Goal: Information Seeking & Learning: Learn about a topic

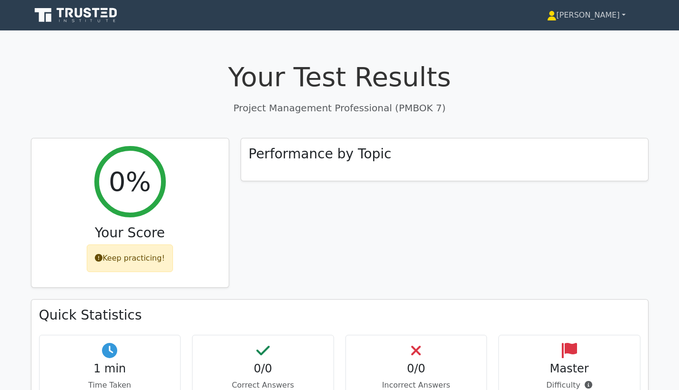
click at [563, 14] on link "[PERSON_NAME]" at bounding box center [586, 15] width 124 height 19
click at [485, 42] on div "Your Test Results Project Management Professional (PMBOK 7) 0% Your Score Keep …" at bounding box center [339, 309] width 629 height 542
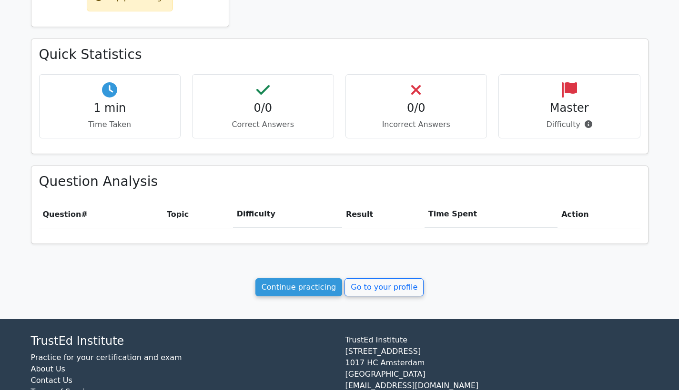
scroll to position [259, 0]
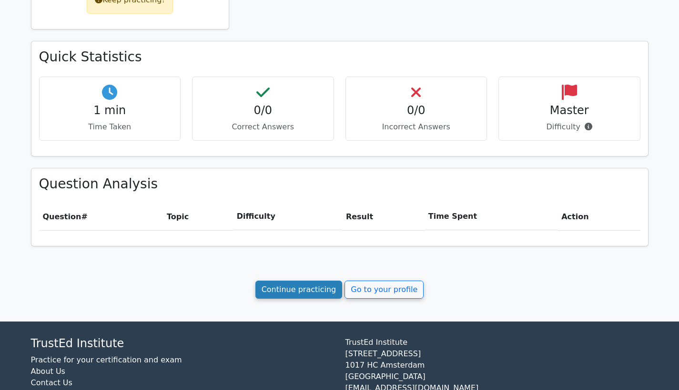
click at [306, 286] on link "Continue practicing" at bounding box center [298, 290] width 87 height 18
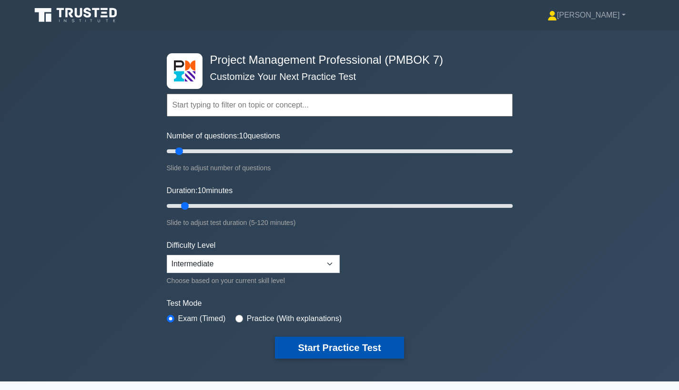
click at [313, 350] on button "Start Practice Test" at bounding box center [339, 348] width 129 height 22
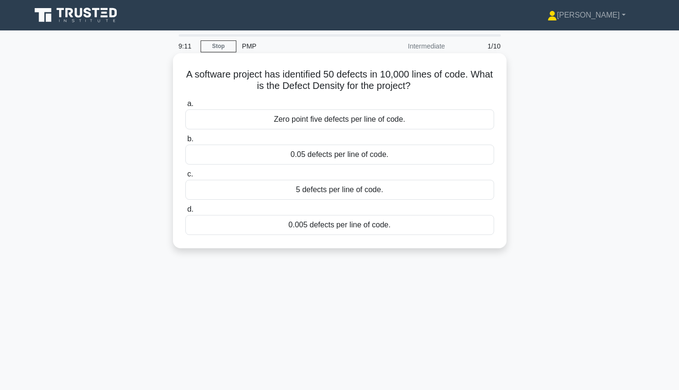
click at [317, 224] on div "0.005 defects per line of code." at bounding box center [339, 225] width 309 height 20
click at [185, 213] on input "d. 0.005 defects per line of code." at bounding box center [185, 210] width 0 height 6
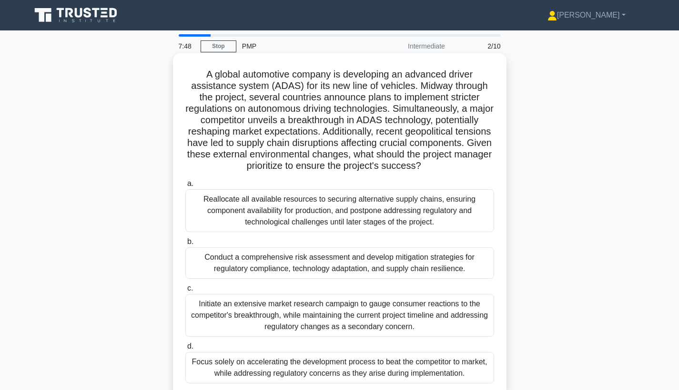
click at [357, 263] on div "Conduct a comprehensive risk assessment and develop mitigation strategies for r…" at bounding box center [339, 263] width 309 height 31
click at [185, 245] on input "b. Conduct a comprehensive risk assessment and develop mitigation strategies fo…" at bounding box center [185, 242] width 0 height 6
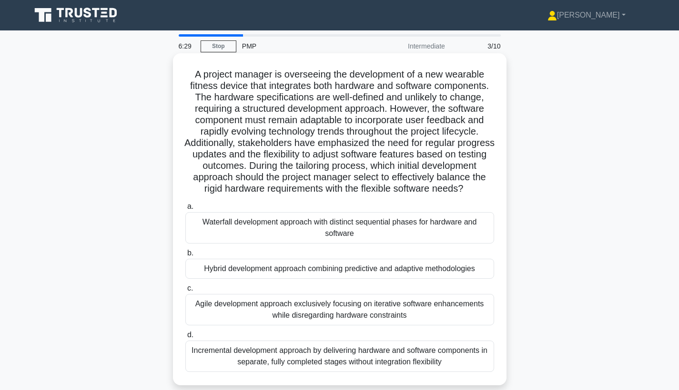
click at [413, 269] on div "Hybrid development approach combining predictive and adaptive methodologies" at bounding box center [339, 269] width 309 height 20
click at [185, 257] on input "b. Hybrid development approach combining predictive and adaptive methodologies" at bounding box center [185, 253] width 0 height 6
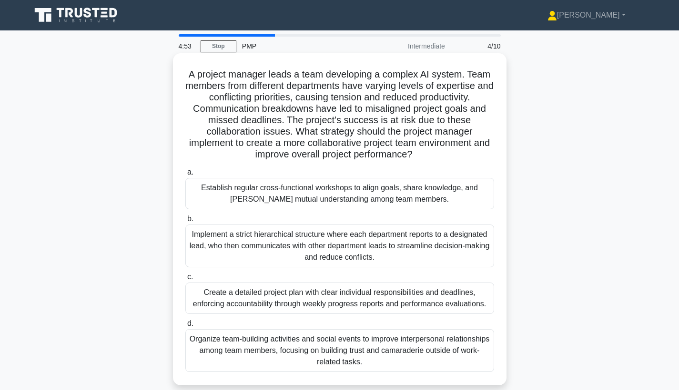
click at [458, 195] on div "Establish regular cross-functional workshops to align goals, share knowledge, a…" at bounding box center [339, 193] width 309 height 31
click at [185, 176] on input "a. Establish regular cross-functional workshops to align goals, share knowledge…" at bounding box center [185, 173] width 0 height 6
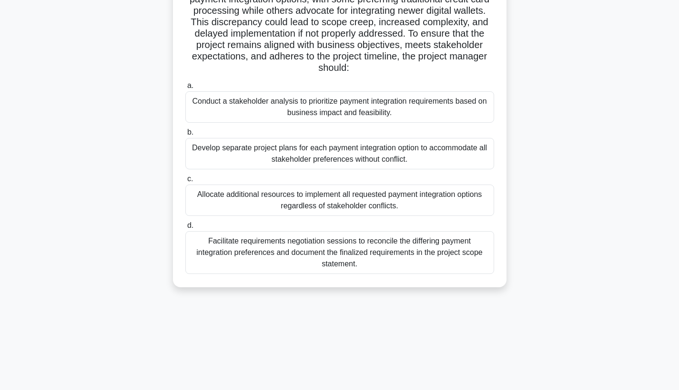
scroll to position [124, 0]
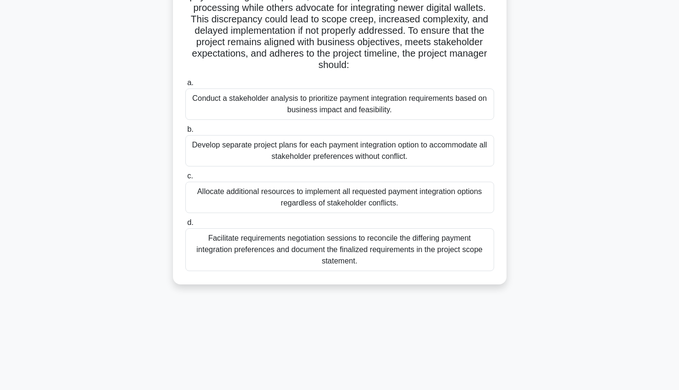
click at [421, 240] on div "Facilitate requirements negotiation sessions to reconcile the differing payment…" at bounding box center [339, 250] width 309 height 43
click at [185, 226] on input "d. Facilitate requirements negotiation sessions to reconcile the differing paym…" at bounding box center [185, 223] width 0 height 6
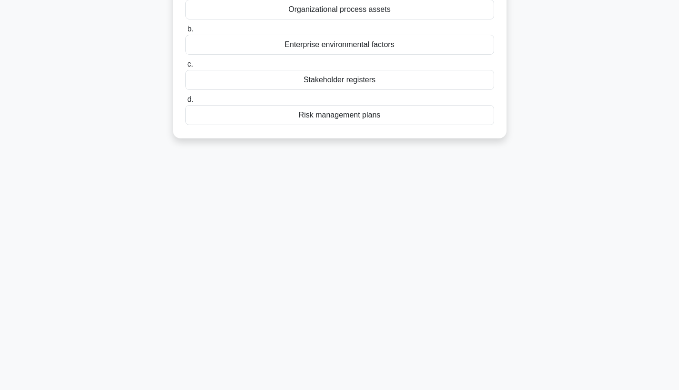
scroll to position [0, 0]
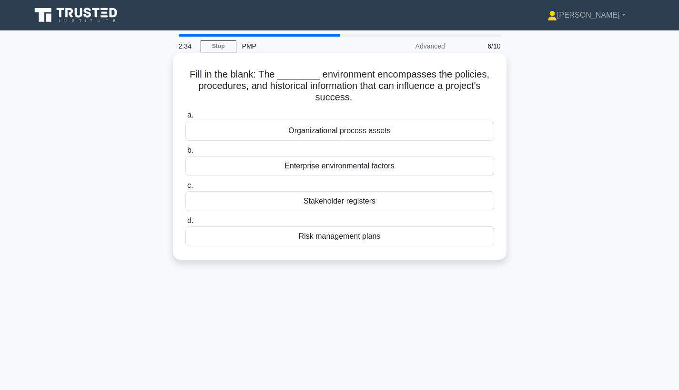
click at [367, 130] on div "Organizational process assets" at bounding box center [339, 131] width 309 height 20
click at [185, 119] on input "a. Organizational process assets" at bounding box center [185, 115] width 0 height 6
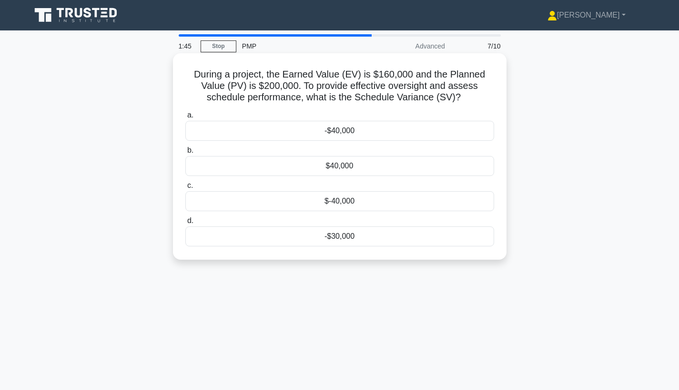
click at [354, 130] on div "-$40,000" at bounding box center [339, 131] width 309 height 20
click at [185, 119] on input "a. -$40,000" at bounding box center [185, 115] width 0 height 6
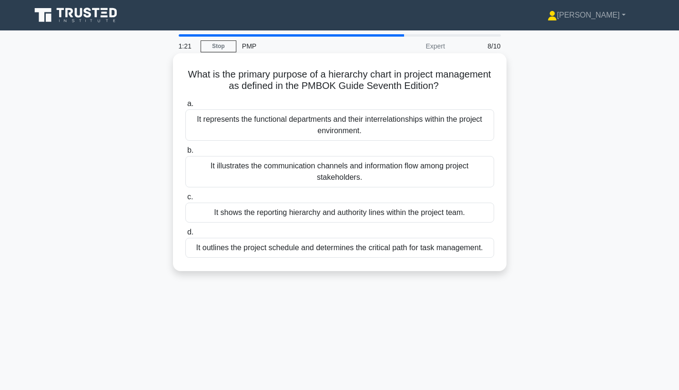
click at [386, 215] on div "It shows the reporting hierarchy and authority lines within the project team." at bounding box center [339, 213] width 309 height 20
click at [185, 200] on input "c. It shows the reporting hierarchy and authority lines within the project team." at bounding box center [185, 197] width 0 height 6
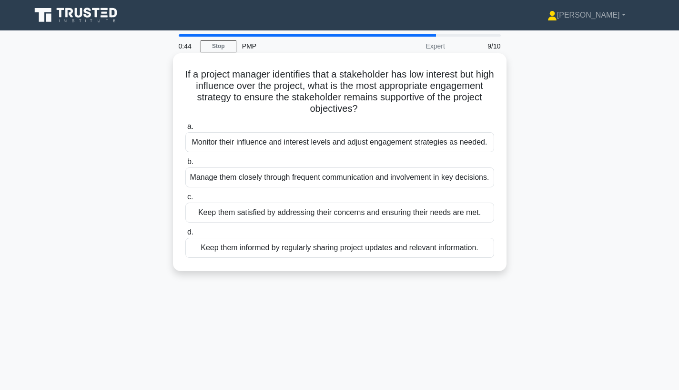
click at [375, 211] on div "Keep them satisfied by addressing their concerns and ensuring their needs are m…" at bounding box center [339, 213] width 309 height 20
click at [185, 200] on input "c. Keep them satisfied by addressing their concerns and ensuring their needs ar…" at bounding box center [185, 197] width 0 height 6
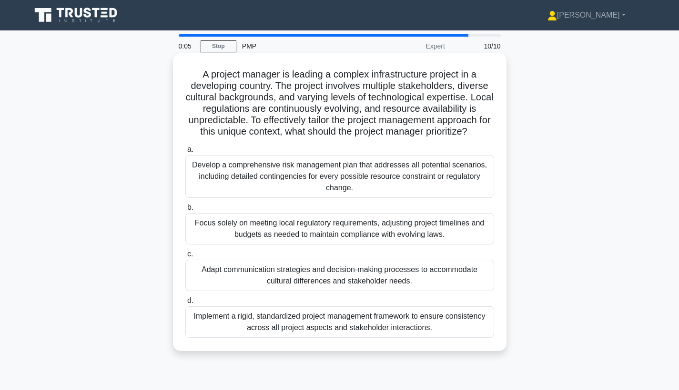
click at [437, 279] on div "Adapt communication strategies and decision-making processes to accommodate cul…" at bounding box center [339, 275] width 309 height 31
click at [185, 258] on input "c. Adapt communication strategies and decision-making processes to accommodate …" at bounding box center [185, 254] width 0 height 6
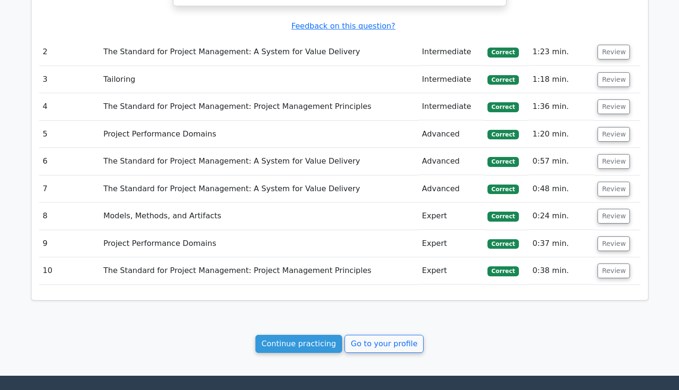
scroll to position [810, 0]
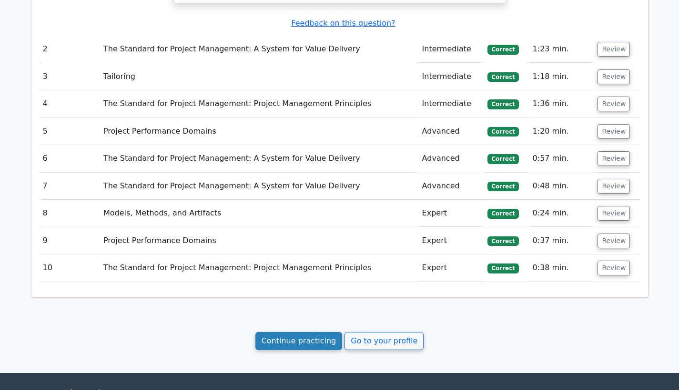
click at [294, 334] on link "Continue practicing" at bounding box center [298, 341] width 87 height 18
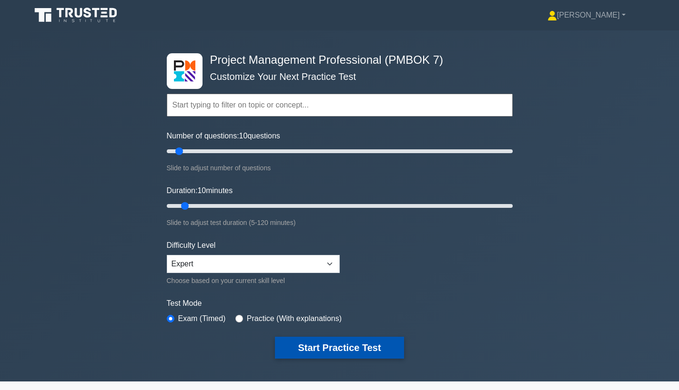
click at [332, 349] on button "Start Practice Test" at bounding box center [339, 348] width 129 height 22
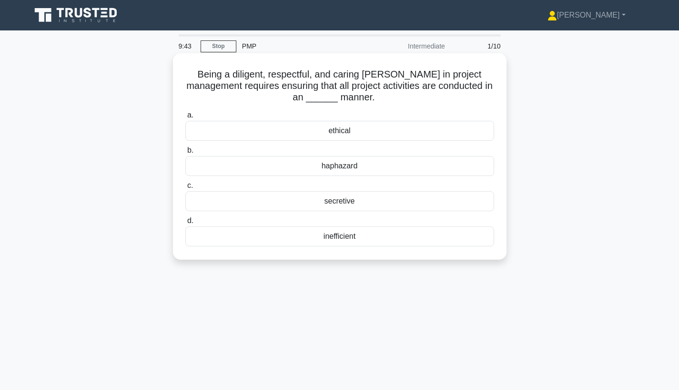
click at [357, 132] on div "ethical" at bounding box center [339, 131] width 309 height 20
click at [185, 119] on input "a. ethical" at bounding box center [185, 115] width 0 height 6
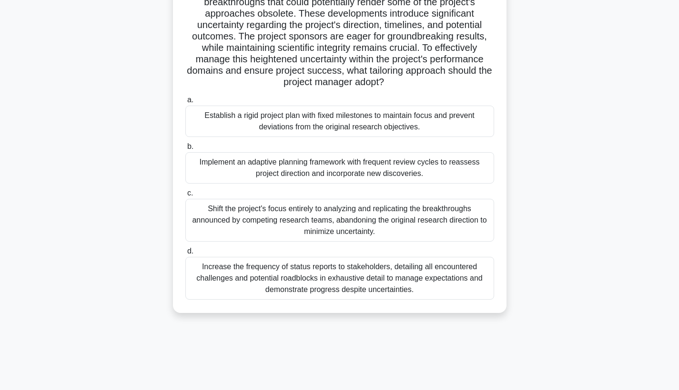
scroll to position [124, 0]
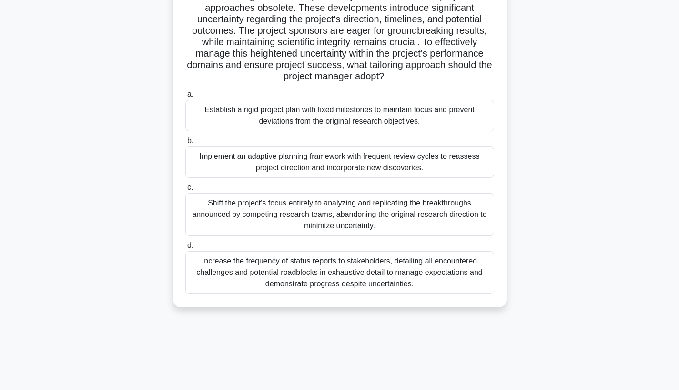
click at [418, 161] on div "Implement an adaptive planning framework with frequent review cycles to reasses…" at bounding box center [339, 162] width 309 height 31
click at [185, 144] on input "b. Implement an adaptive planning framework with frequent review cycles to reas…" at bounding box center [185, 141] width 0 height 6
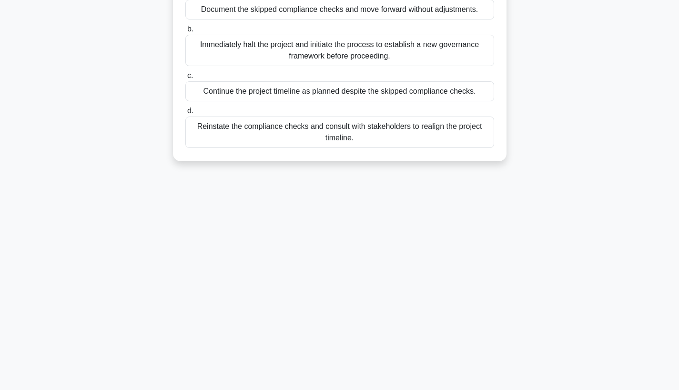
scroll to position [0, 0]
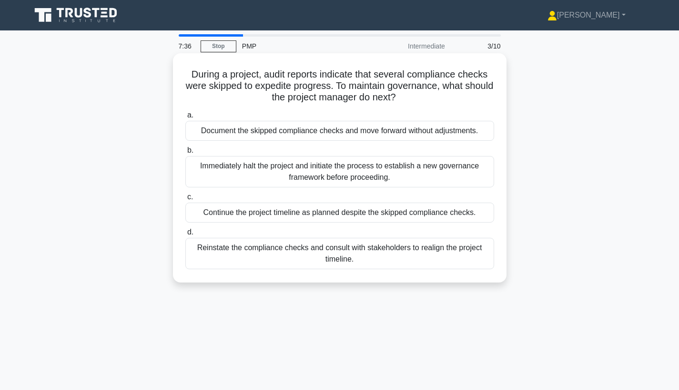
click at [320, 252] on div "Reinstate the compliance checks and consult with stakeholders to realign the pr…" at bounding box center [339, 253] width 309 height 31
click at [185, 236] on input "d. Reinstate the compliance checks and consult with stakeholders to realign the…" at bounding box center [185, 233] width 0 height 6
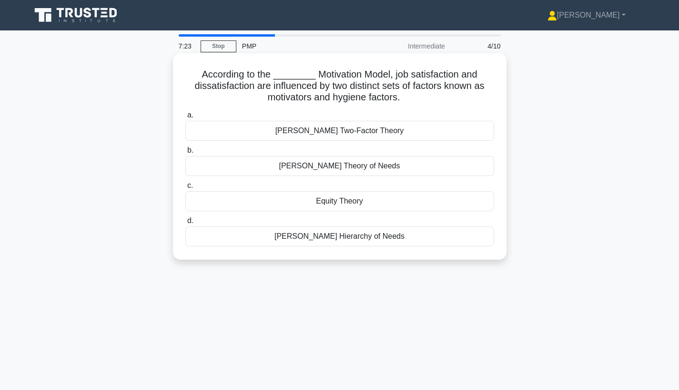
click at [296, 101] on h5 "According to the ________ Motivation Model, job satisfaction and dissatisfactio…" at bounding box center [339, 86] width 310 height 35
click at [311, 236] on div "Maslow's Hierarchy of Needs" at bounding box center [339, 237] width 309 height 20
click at [185, 224] on input "d. Maslow's Hierarchy of Needs" at bounding box center [185, 221] width 0 height 6
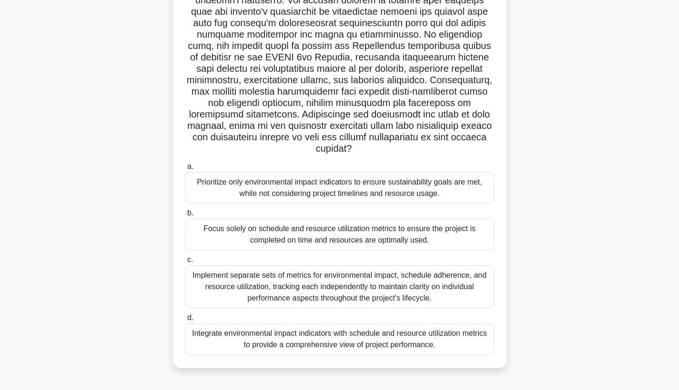
scroll to position [124, 0]
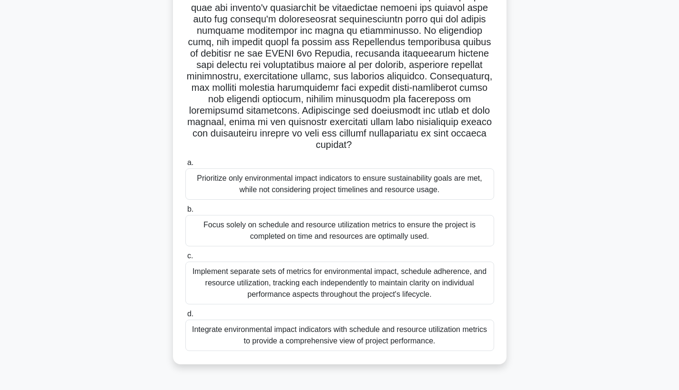
click at [416, 328] on div "Integrate environmental impact indicators with schedule and resource utilizatio…" at bounding box center [339, 335] width 309 height 31
click at [185, 318] on input "d. Integrate environmental impact indicators with schedule and resource utiliza…" at bounding box center [185, 314] width 0 height 6
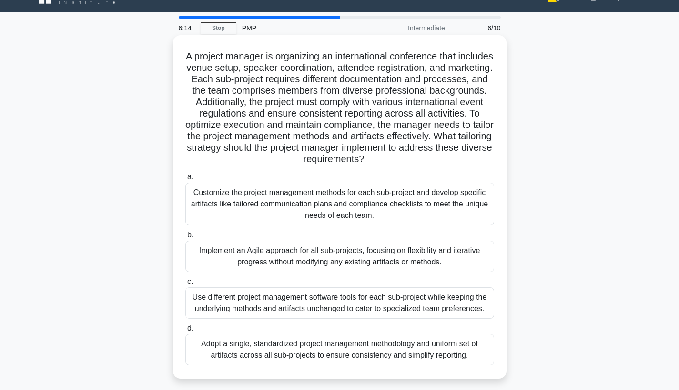
scroll to position [0, 0]
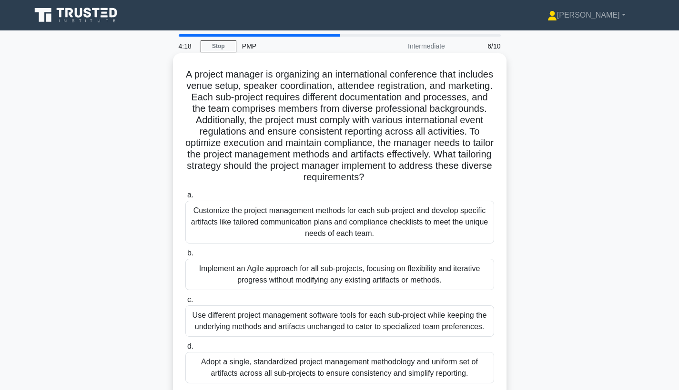
click at [449, 214] on div "Customize the project management methods for each sub-project and develop speci…" at bounding box center [339, 222] width 309 height 43
click at [185, 199] on input "a. Customize the project management methods for each sub-project and develop sp…" at bounding box center [185, 195] width 0 height 6
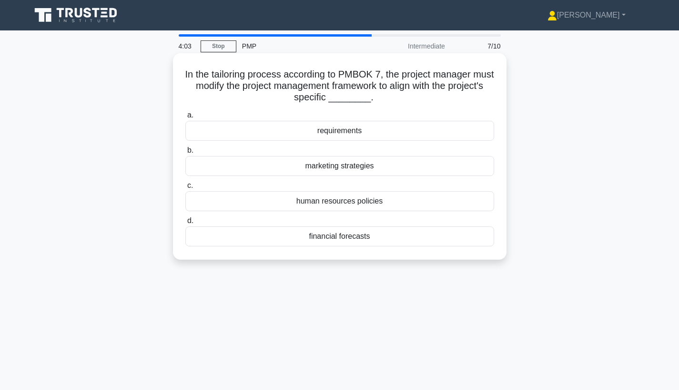
click at [360, 132] on div "requirements" at bounding box center [339, 131] width 309 height 20
click at [185, 119] on input "a. requirements" at bounding box center [185, 115] width 0 height 6
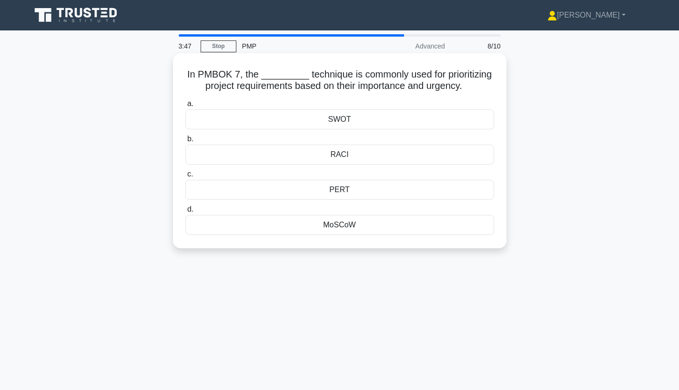
click at [352, 120] on div "SWOT" at bounding box center [339, 120] width 309 height 20
click at [185, 107] on input "a. SWOT" at bounding box center [185, 104] width 0 height 6
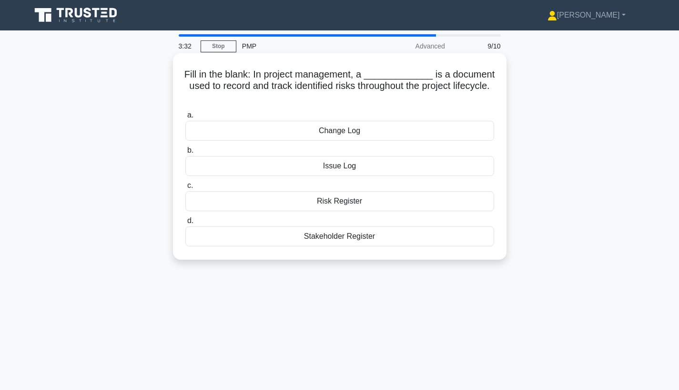
click at [361, 200] on div "Risk Register" at bounding box center [339, 201] width 309 height 20
click at [185, 189] on input "c. Risk Register" at bounding box center [185, 186] width 0 height 6
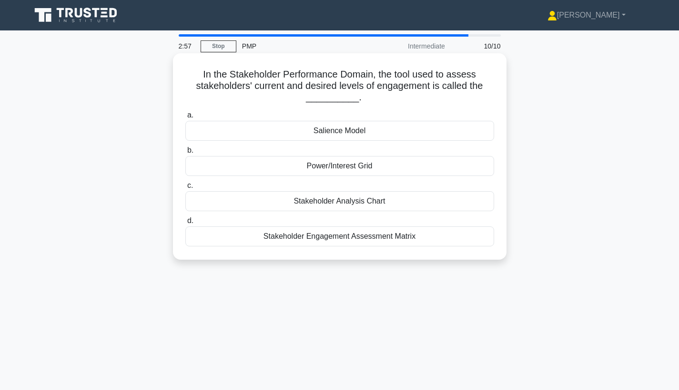
click at [390, 238] on div "Stakeholder Engagement Assessment Matrix" at bounding box center [339, 237] width 309 height 20
click at [185, 224] on input "d. Stakeholder Engagement Assessment Matrix" at bounding box center [185, 221] width 0 height 6
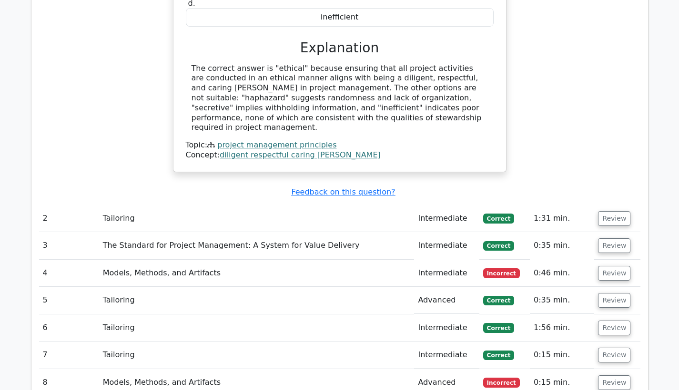
scroll to position [721, 0]
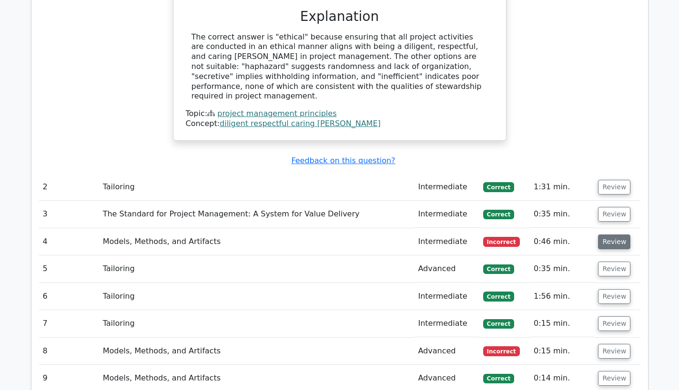
click at [612, 235] on button "Review" at bounding box center [614, 242] width 32 height 15
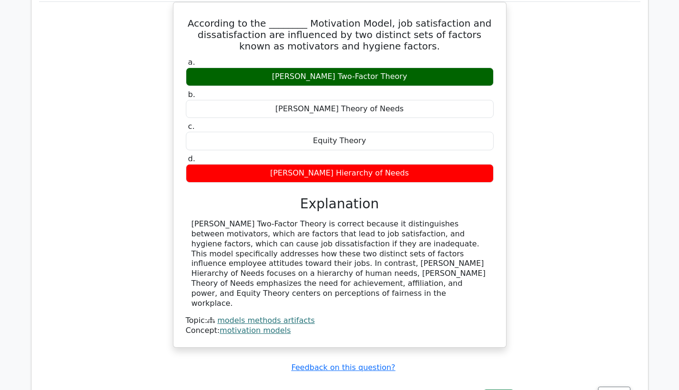
scroll to position [980, 0]
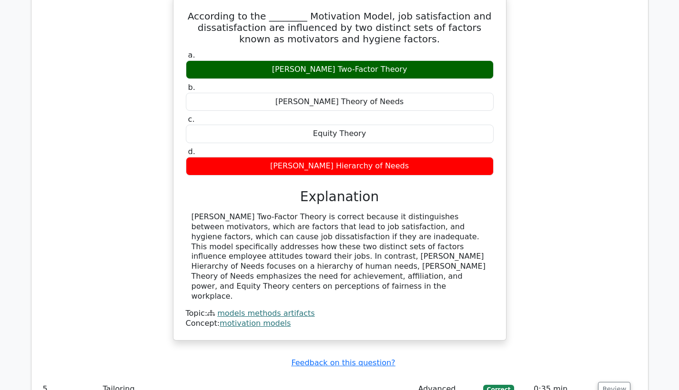
drag, startPoint x: 441, startPoint y: 240, endPoint x: 421, endPoint y: 240, distance: 20.5
click at [440, 240] on div "Herzberg's Two-Factor Theory is correct because it distinguishes between motiva…" at bounding box center [339, 256] width 296 height 89
click at [253, 251] on div "Herzberg's Two-Factor Theory is correct because it distinguishes between motiva…" at bounding box center [339, 256] width 296 height 89
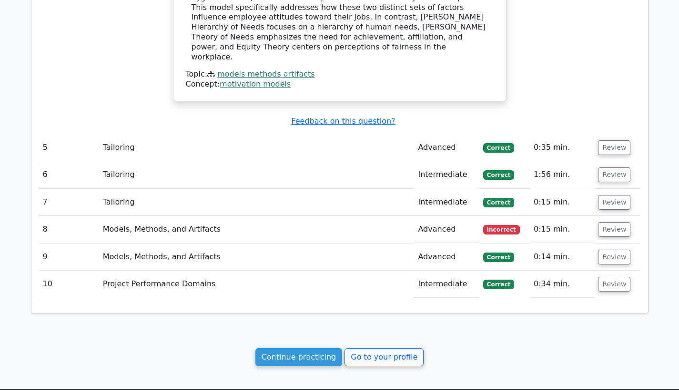
scroll to position [1243, 0]
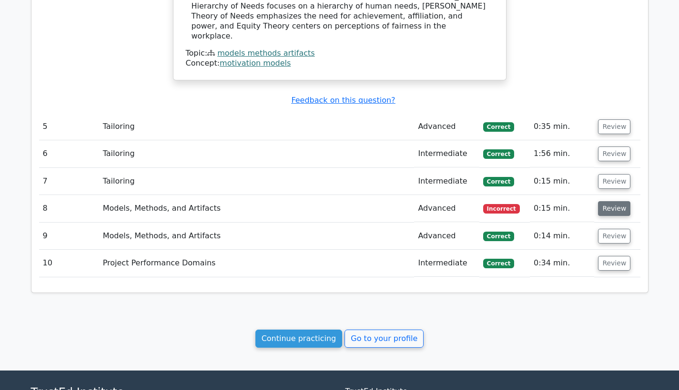
click at [610, 201] on button "Review" at bounding box center [614, 208] width 32 height 15
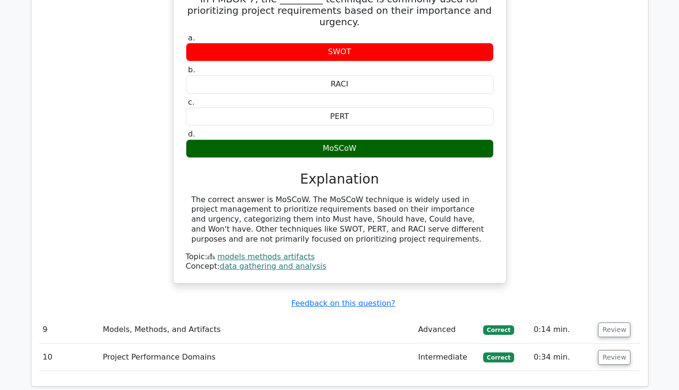
scroll to position [1629, 0]
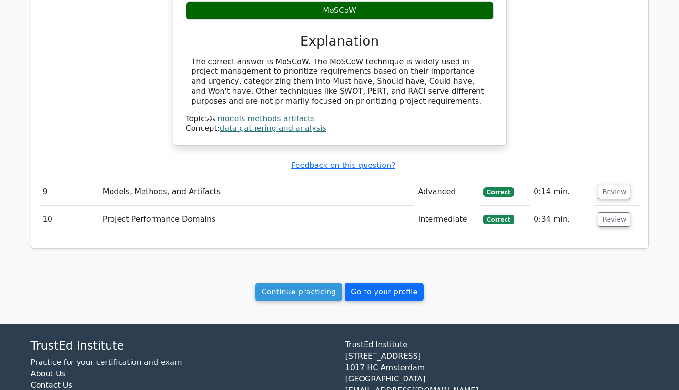
click at [373, 283] on link "Go to your profile" at bounding box center [383, 292] width 79 height 18
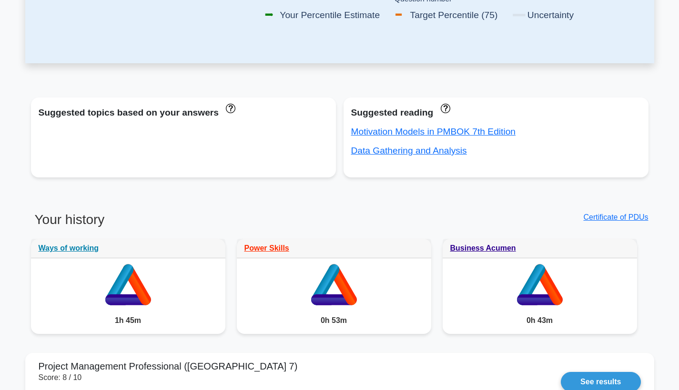
scroll to position [290, 0]
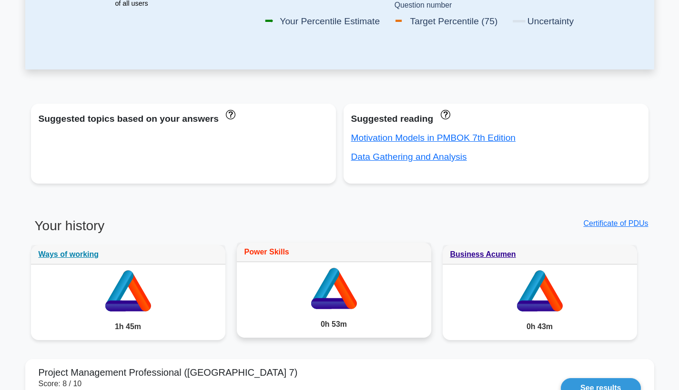
click at [265, 251] on link "Power Skills" at bounding box center [266, 252] width 45 height 8
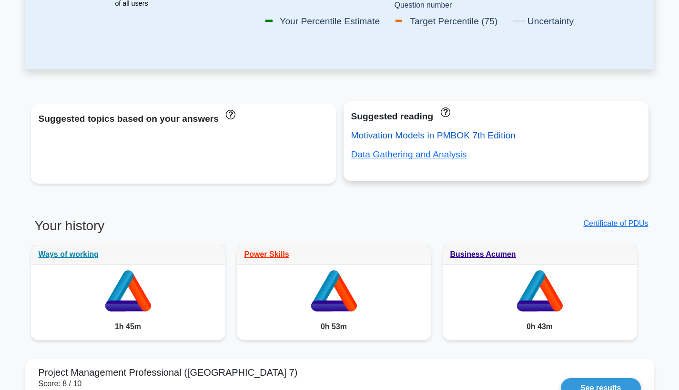
click at [397, 140] on link "Motivation Models in PMBOK 7th Edition" at bounding box center [433, 135] width 165 height 10
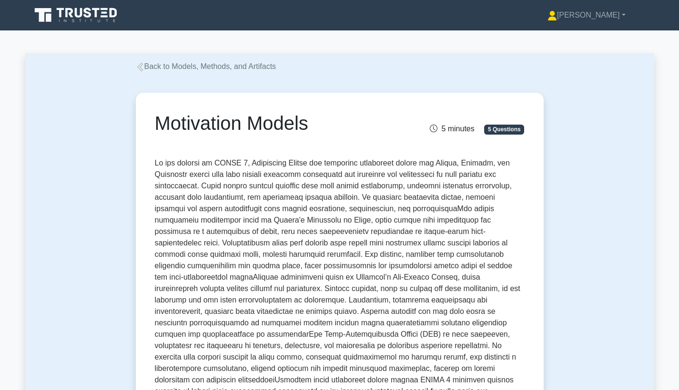
click at [421, 174] on p at bounding box center [340, 295] width 370 height 274
click at [278, 193] on p at bounding box center [340, 295] width 370 height 274
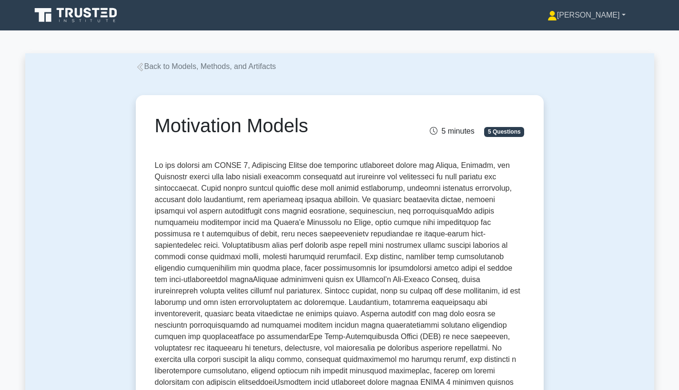
click at [621, 14] on link "[PERSON_NAME]" at bounding box center [586, 15] width 124 height 19
click at [580, 53] on link "Settings" at bounding box center [562, 52] width 75 height 15
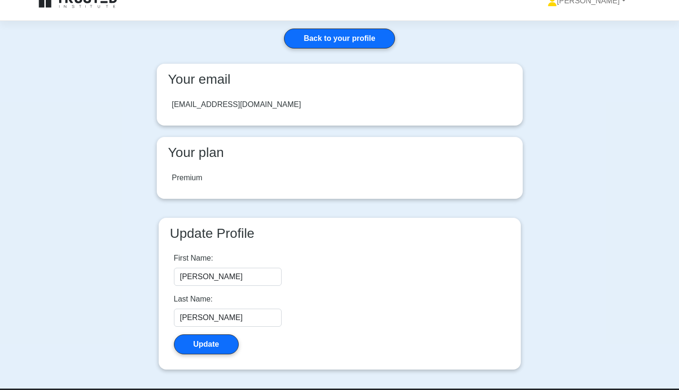
scroll to position [14, 0]
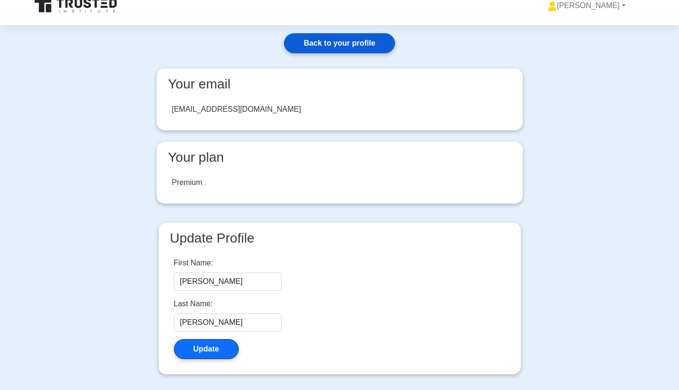
click at [320, 41] on link "Back to your profile" at bounding box center [339, 43] width 110 height 20
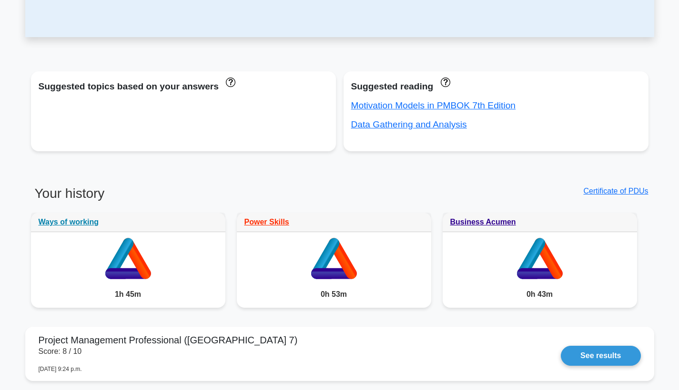
scroll to position [371, 0]
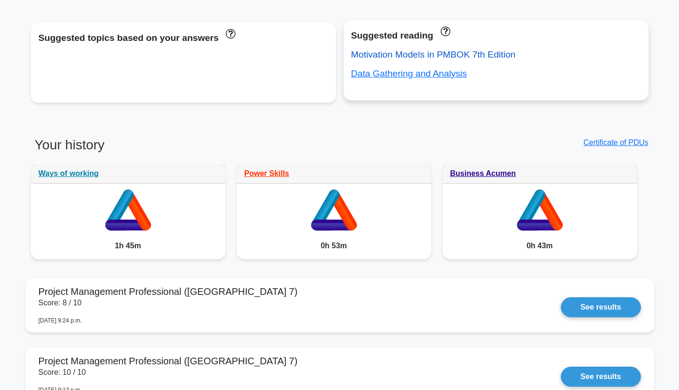
click at [436, 53] on link "Motivation Models in PMBOK 7th Edition" at bounding box center [433, 55] width 165 height 10
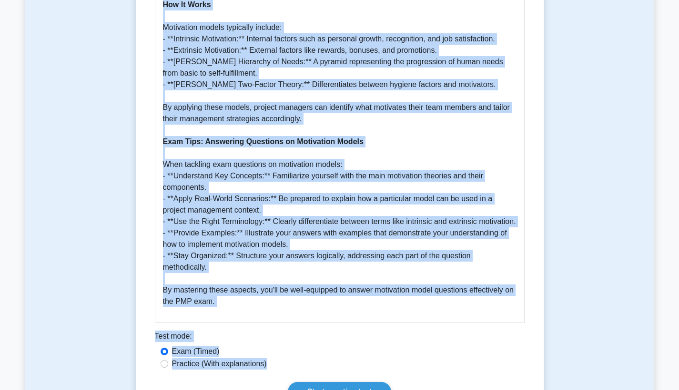
scroll to position [749, 0]
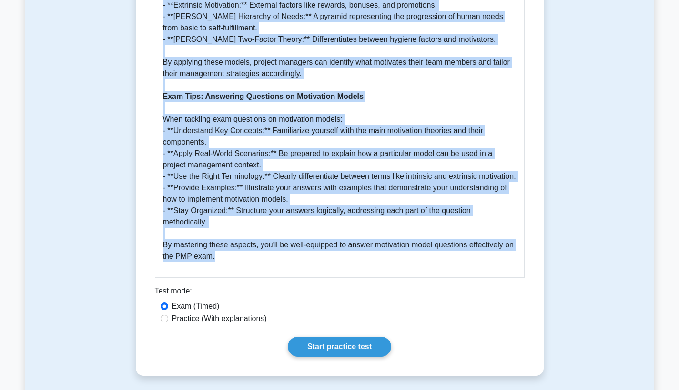
drag, startPoint x: 154, startPoint y: 162, endPoint x: 285, endPoint y: 283, distance: 178.9
copy div "In the context of PMBOK 7, Motivation Models are essential frameworks within th…"
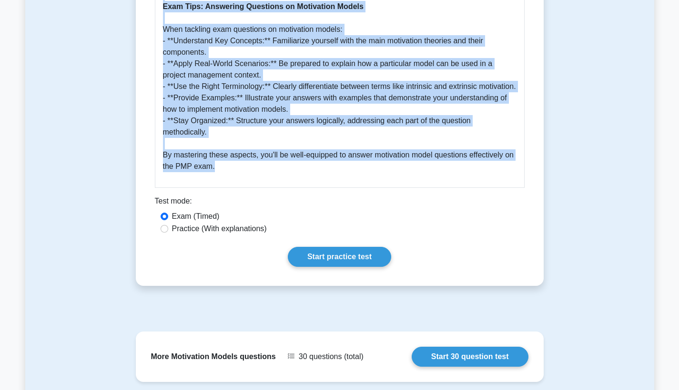
scroll to position [845, 0]
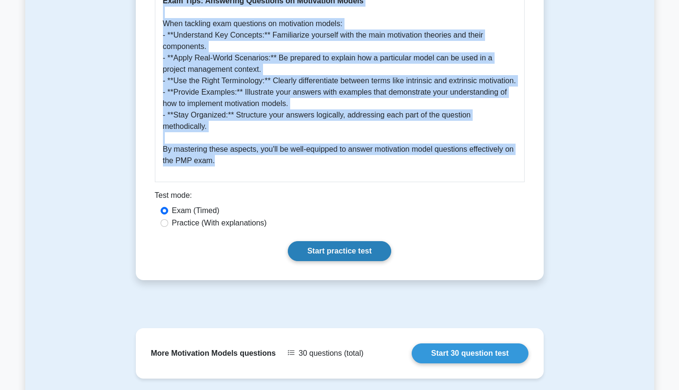
click at [351, 261] on link "Start practice test" at bounding box center [339, 251] width 103 height 20
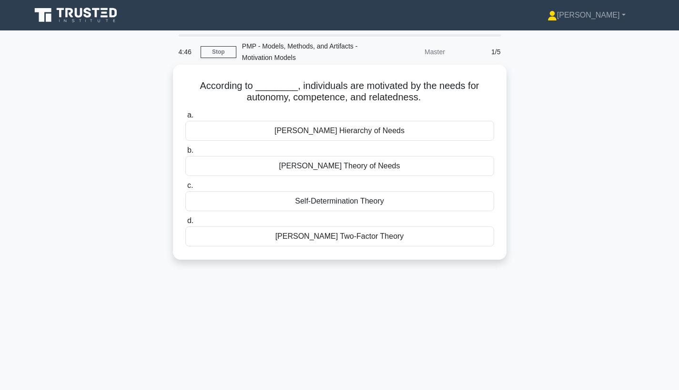
click at [330, 203] on div "Self-Determination Theory" at bounding box center [339, 201] width 309 height 20
click at [185, 189] on input "c. Self-Determination Theory" at bounding box center [185, 186] width 0 height 6
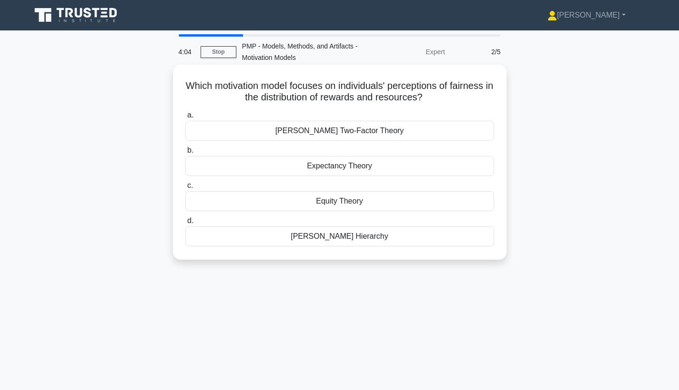
click at [352, 202] on div "Equity Theory" at bounding box center [339, 201] width 309 height 20
click at [185, 189] on input "c. Equity Theory" at bounding box center [185, 186] width 0 height 6
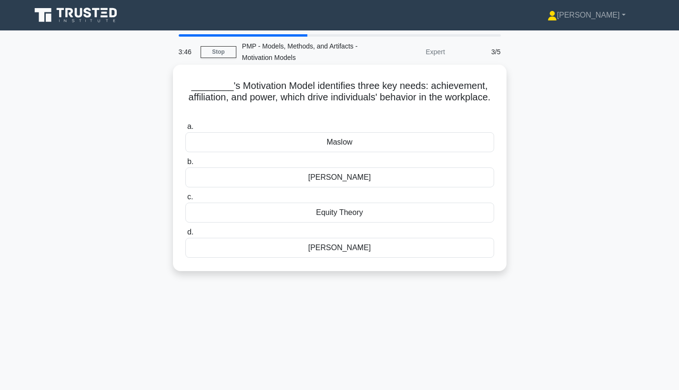
click at [348, 247] on div "McClelland" at bounding box center [339, 248] width 309 height 20
click at [185, 236] on input "d. McClelland" at bounding box center [185, 233] width 0 height 6
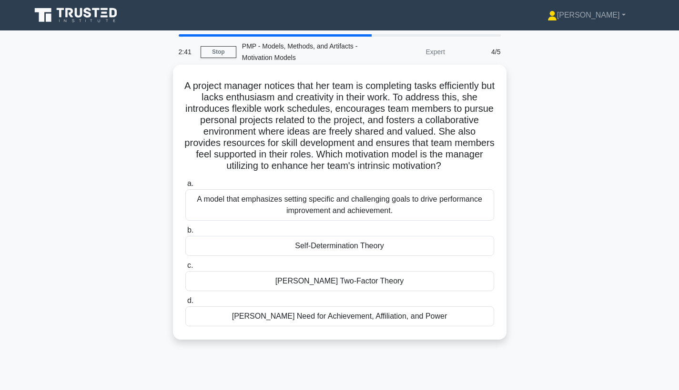
click at [338, 246] on div "Self-Determination Theory" at bounding box center [339, 246] width 309 height 20
click at [185, 234] on input "b. Self-Determination Theory" at bounding box center [185, 231] width 0 height 6
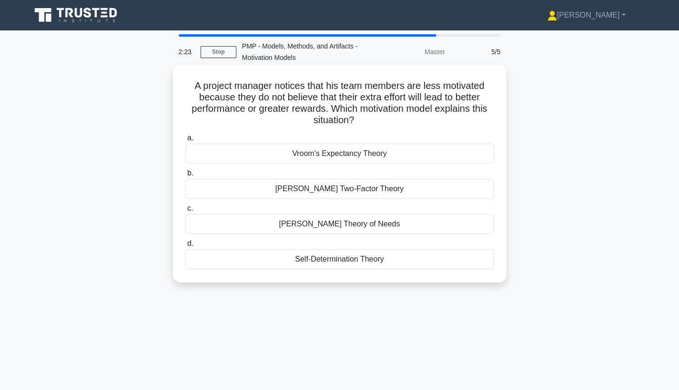
click at [359, 190] on div "Herzberg's Two-Factor Theory" at bounding box center [339, 189] width 309 height 20
click at [185, 177] on input "b. Herzberg's Two-Factor Theory" at bounding box center [185, 173] width 0 height 6
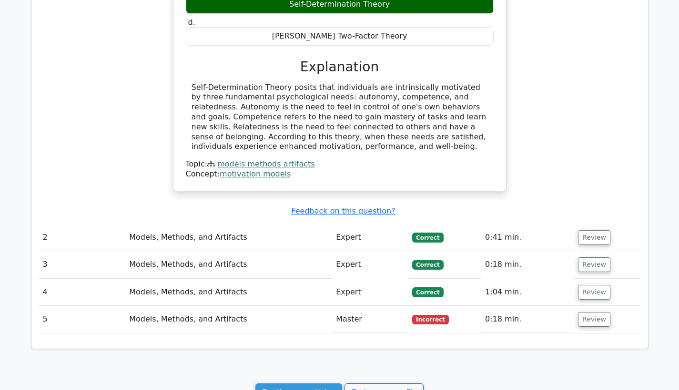
scroll to position [629, 0]
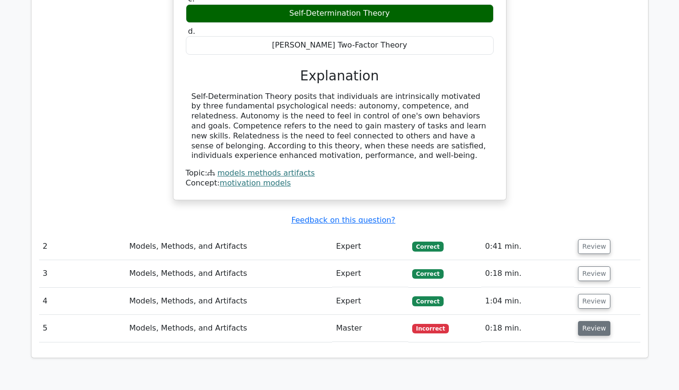
click at [592, 321] on button "Review" at bounding box center [594, 328] width 32 height 15
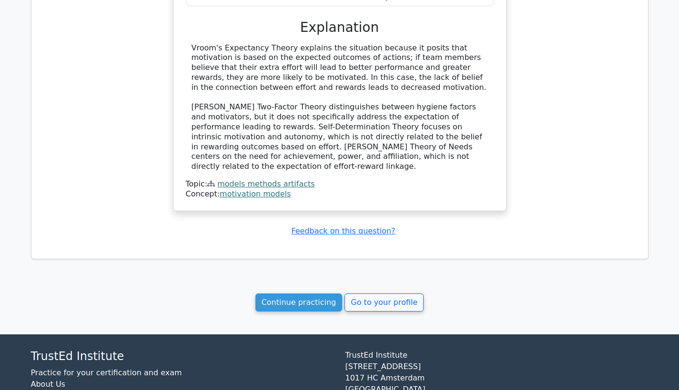
scroll to position [1196, 0]
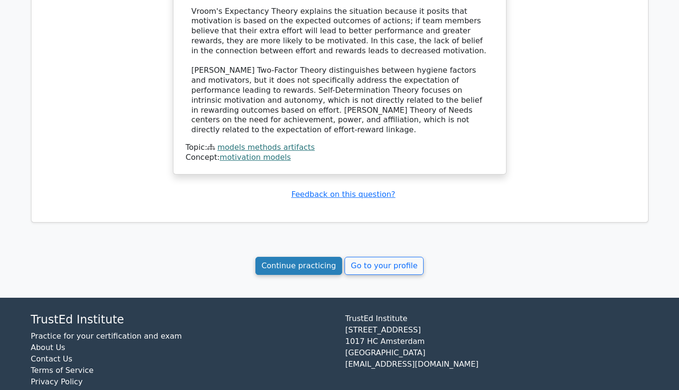
click at [318, 257] on link "Continue practicing" at bounding box center [298, 266] width 87 height 18
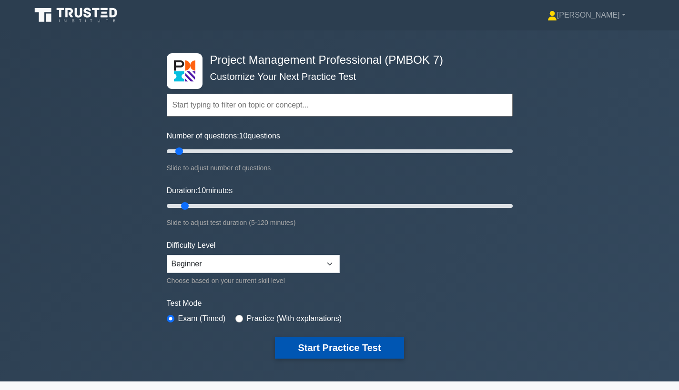
click at [358, 344] on button "Start Practice Test" at bounding box center [339, 348] width 129 height 22
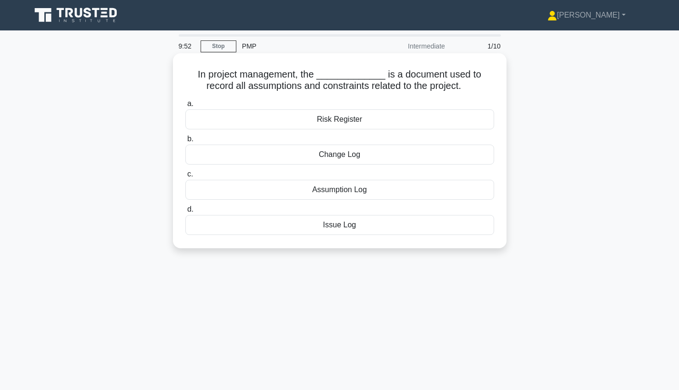
click at [351, 189] on div "Assumption Log" at bounding box center [339, 190] width 309 height 20
click at [185, 178] on input "c. Assumption Log" at bounding box center [185, 174] width 0 height 6
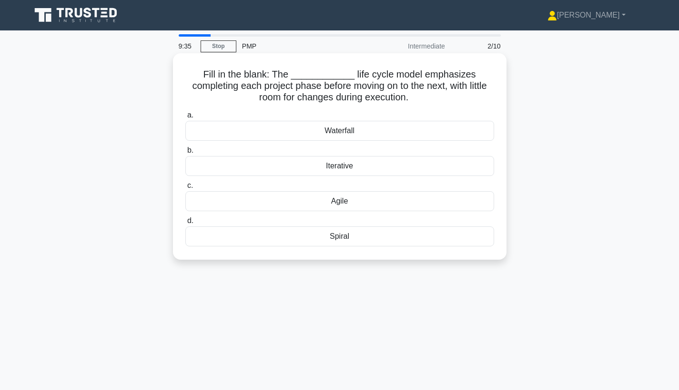
click at [347, 129] on div "Waterfall" at bounding box center [339, 131] width 309 height 20
click at [185, 119] on input "a. Waterfall" at bounding box center [185, 115] width 0 height 6
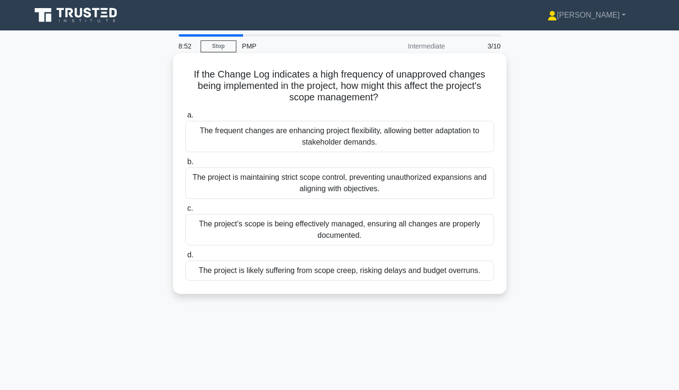
click at [413, 272] on div "The project is likely suffering from scope creep, risking delays and budget ove…" at bounding box center [339, 271] width 309 height 20
click at [185, 259] on input "d. The project is likely suffering from scope creep, risking delays and budget …" at bounding box center [185, 255] width 0 height 6
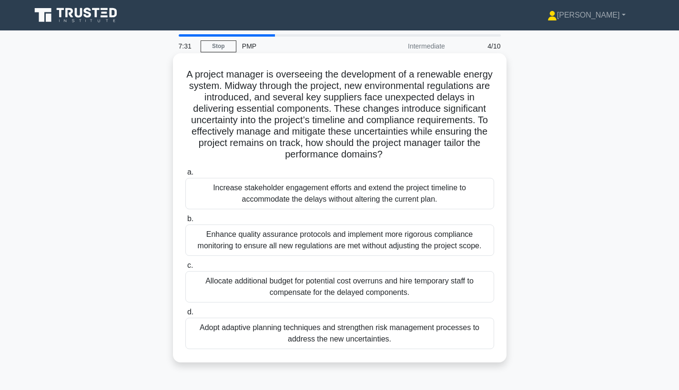
click at [424, 333] on div "Adopt adaptive planning techniques and strengthen risk management processes to …" at bounding box center [339, 333] width 309 height 31
click at [185, 316] on input "d. Adopt adaptive planning techniques and strengthen risk management processes …" at bounding box center [185, 313] width 0 height 6
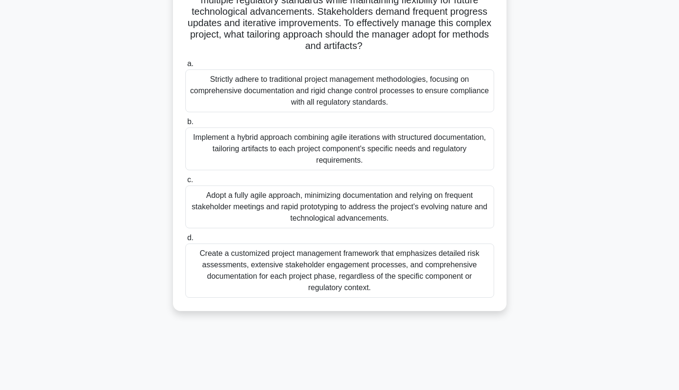
scroll to position [124, 0]
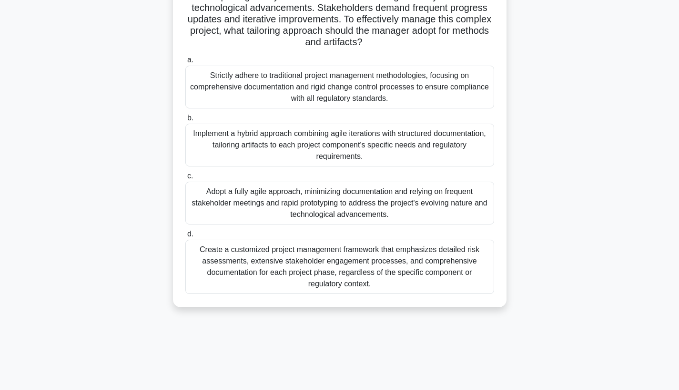
click at [343, 143] on div "Implement a hybrid approach combining agile iterations with structured document…" at bounding box center [339, 145] width 309 height 43
click at [185, 121] on input "b. Implement a hybrid approach combining agile iterations with structured docum…" at bounding box center [185, 118] width 0 height 6
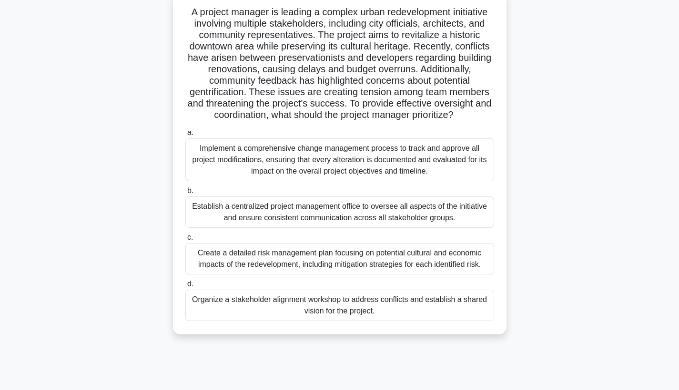
scroll to position [66, 0]
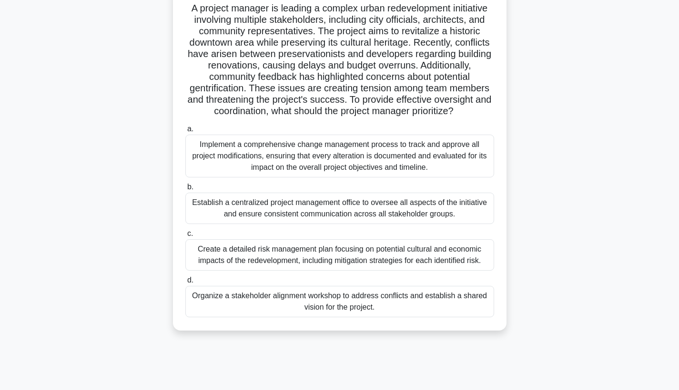
click at [296, 258] on div "Create a detailed risk management plan focusing on potential cultural and econo…" at bounding box center [339, 255] width 309 height 31
click at [185, 237] on input "c. Create a detailed risk management plan focusing on potential cultural and ec…" at bounding box center [185, 234] width 0 height 6
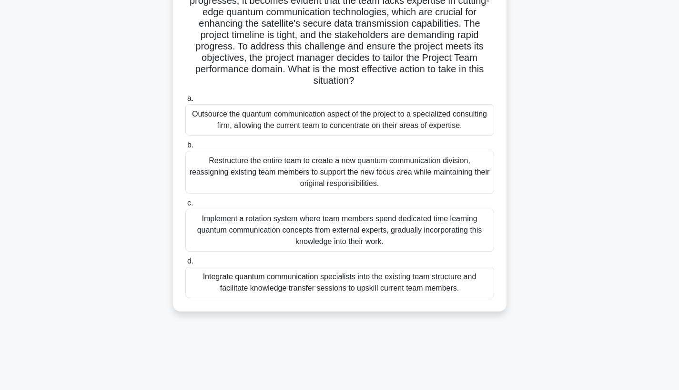
scroll to position [122, 0]
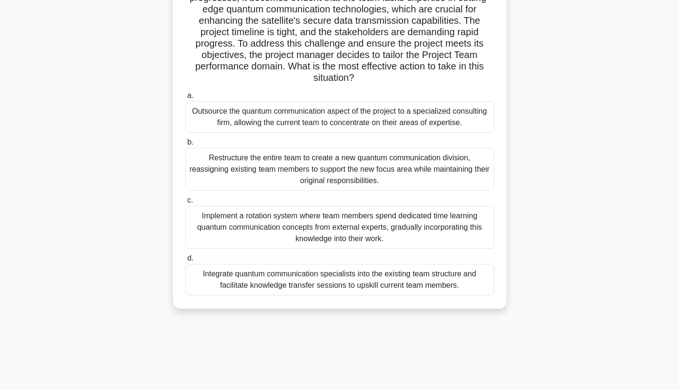
click at [426, 269] on div "Integrate quantum communication specialists into the existing team structure an…" at bounding box center [339, 279] width 309 height 31
click at [185, 262] on input "d. Integrate quantum communication specialists into the existing team structure…" at bounding box center [185, 259] width 0 height 6
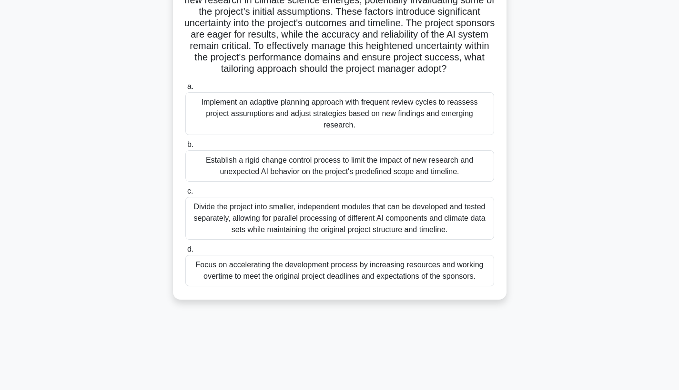
scroll to position [124, 0]
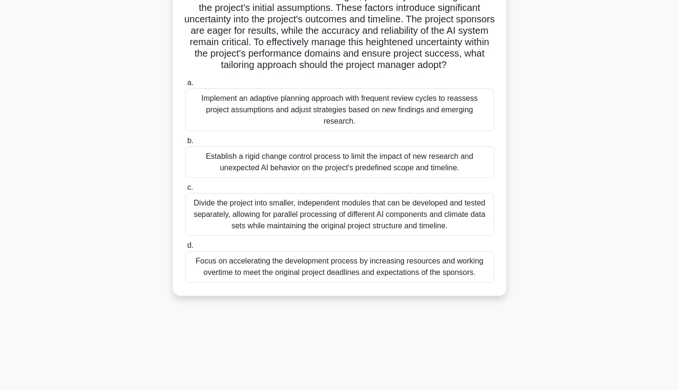
click at [397, 108] on div "Implement an adaptive planning approach with frequent review cycles to reassess…" at bounding box center [339, 110] width 309 height 43
click at [185, 86] on input "a. Implement an adaptive planning approach with frequent review cycles to reass…" at bounding box center [185, 83] width 0 height 6
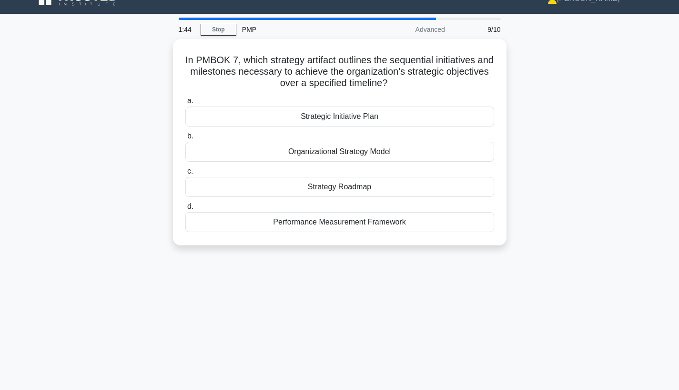
scroll to position [0, 0]
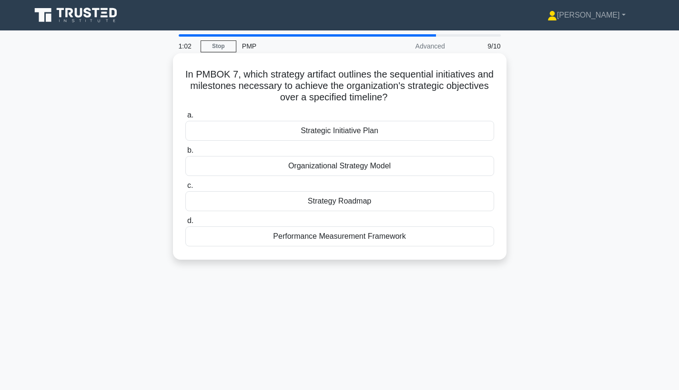
click at [343, 131] on div "Strategic Initiative Plan" at bounding box center [339, 131] width 309 height 20
click at [185, 119] on input "a. Strategic Initiative Plan" at bounding box center [185, 115] width 0 height 6
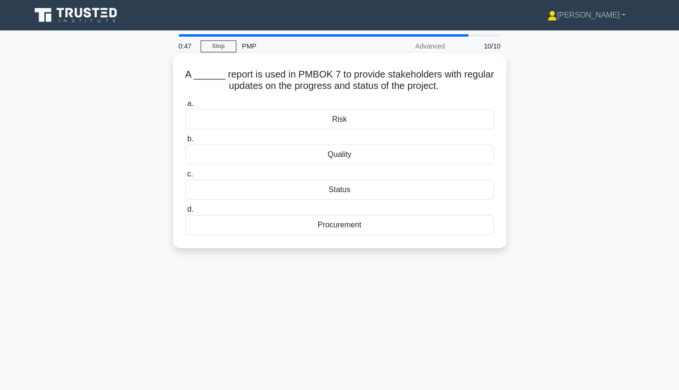
click at [349, 188] on div "Status" at bounding box center [339, 190] width 309 height 20
click at [185, 178] on input "c. Status" at bounding box center [185, 174] width 0 height 6
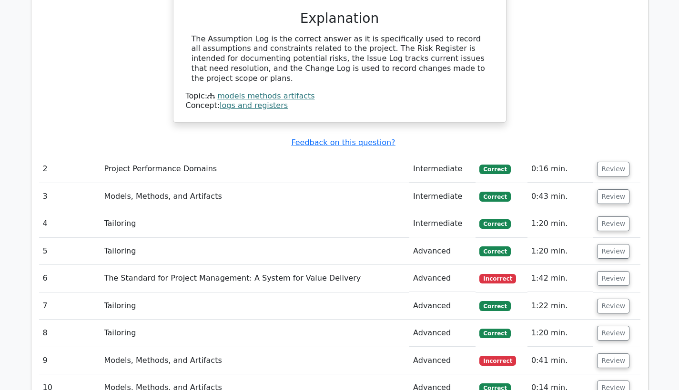
scroll to position [704, 0]
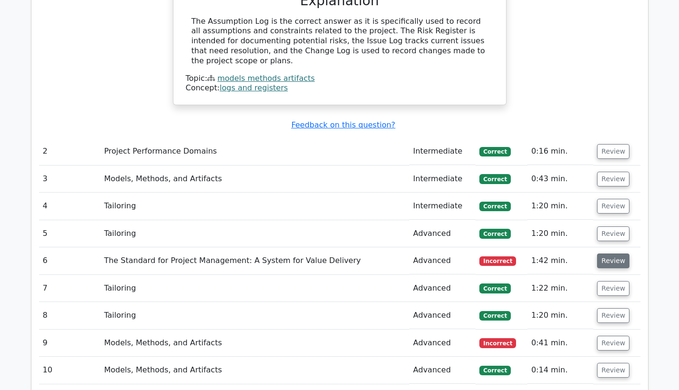
click at [608, 254] on button "Review" at bounding box center [613, 261] width 32 height 15
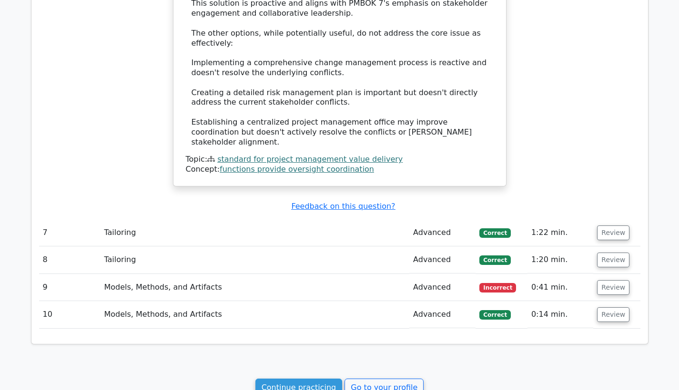
scroll to position [1553, 0]
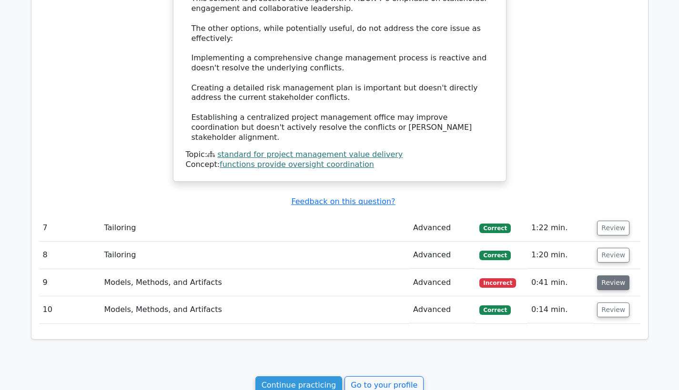
click at [611, 276] on button "Review" at bounding box center [613, 283] width 32 height 15
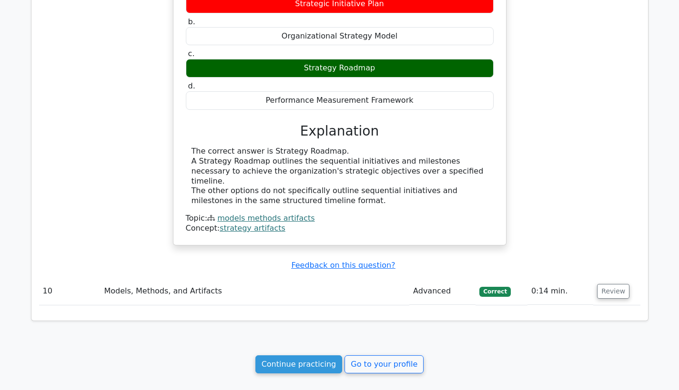
scroll to position [1934, 0]
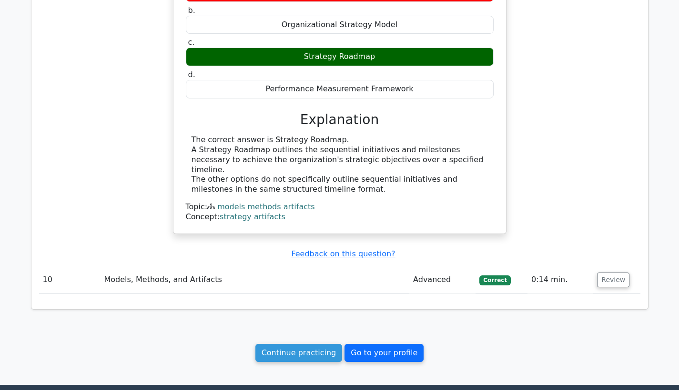
click at [369, 344] on link "Go to your profile" at bounding box center [383, 353] width 79 height 18
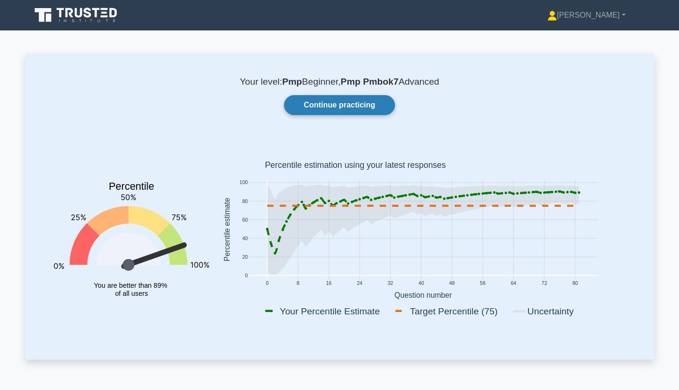
click at [349, 110] on link "Continue practicing" at bounding box center [339, 105] width 110 height 20
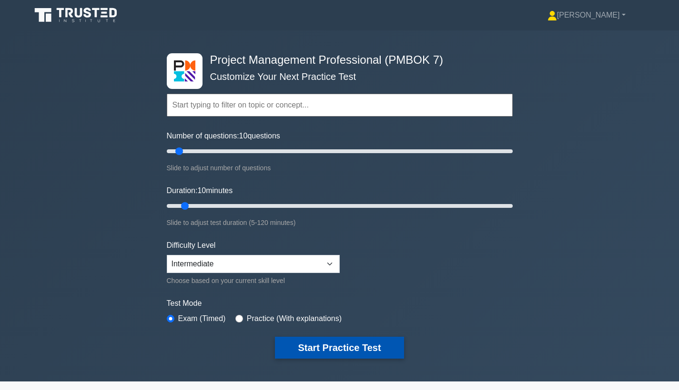
click at [340, 343] on button "Start Practice Test" at bounding box center [339, 348] width 129 height 22
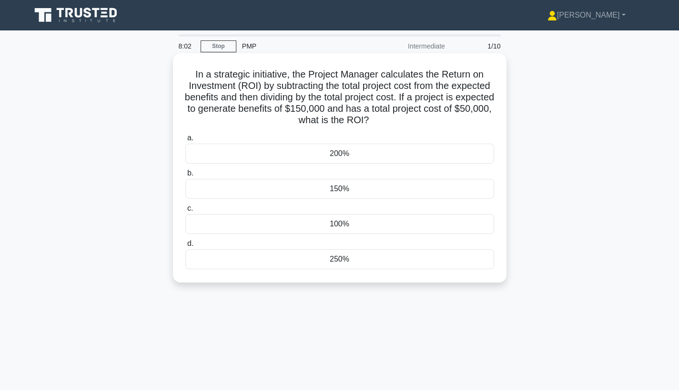
click at [345, 149] on div "200%" at bounding box center [339, 154] width 309 height 20
click at [185, 141] on input "a. 200%" at bounding box center [185, 138] width 0 height 6
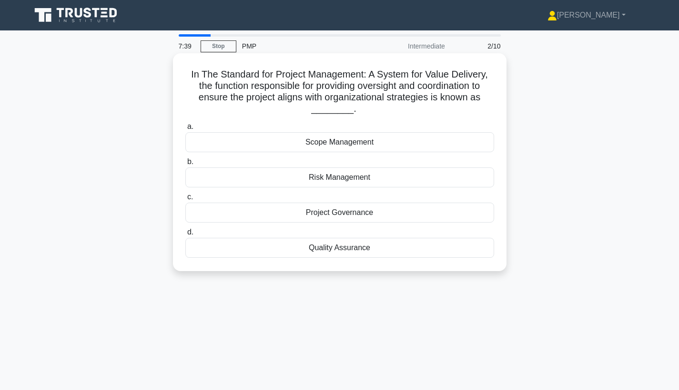
click at [350, 213] on div "Project Governance" at bounding box center [339, 213] width 309 height 20
click at [185, 200] on input "c. Project Governance" at bounding box center [185, 197] width 0 height 6
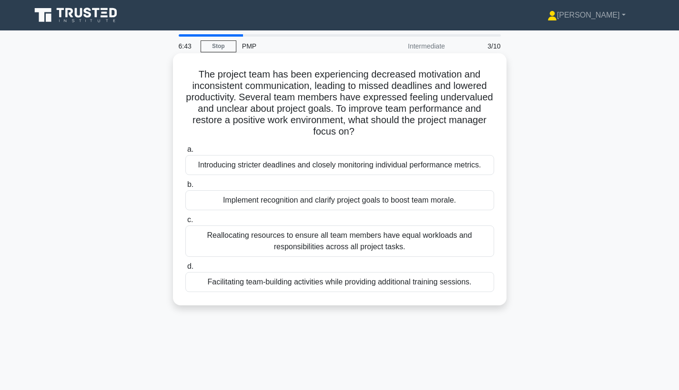
click at [414, 282] on div "Facilitating team-building activities while providing additional training sessi…" at bounding box center [339, 282] width 309 height 20
click at [185, 270] on input "d. Facilitating team-building activities while providing additional training se…" at bounding box center [185, 267] width 0 height 6
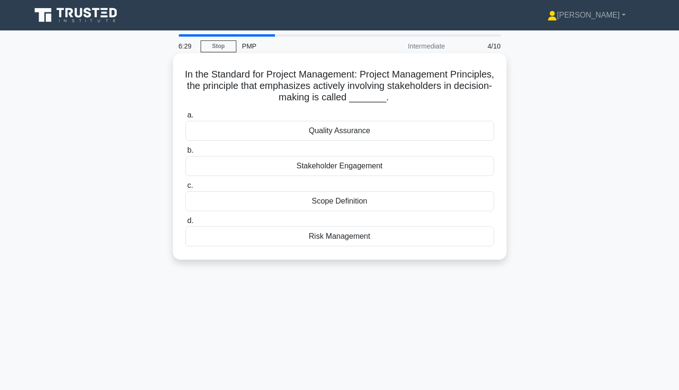
click at [368, 169] on div "Stakeholder Engagement" at bounding box center [339, 166] width 309 height 20
click at [185, 154] on input "b. Stakeholder Engagement" at bounding box center [185, 151] width 0 height 6
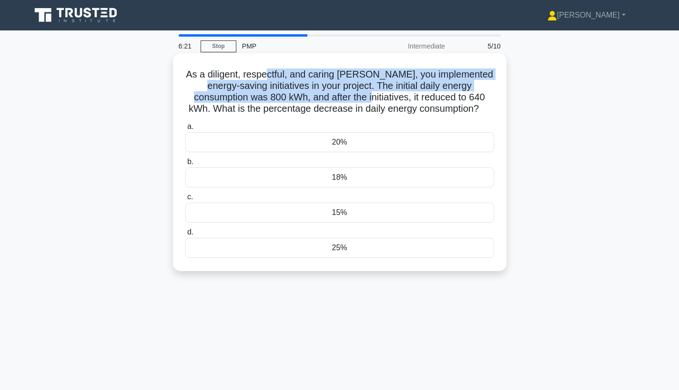
drag, startPoint x: 280, startPoint y: 80, endPoint x: 440, endPoint y: 114, distance: 163.9
click at [376, 106] on h5 "As a diligent, respectful, and caring steward, you implemented energy-saving in…" at bounding box center [339, 92] width 310 height 47
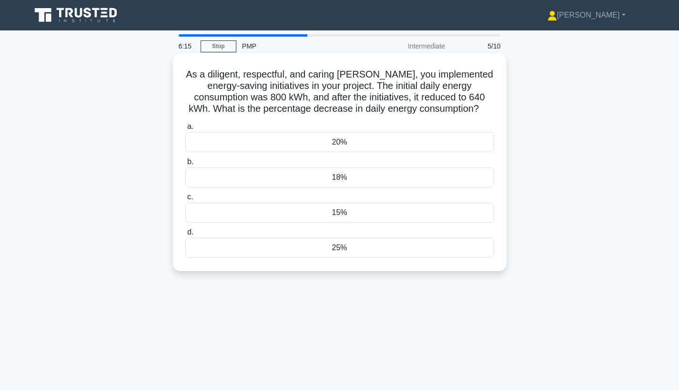
click at [370, 74] on h5 "As a diligent, respectful, and caring steward, you implemented energy-saving in…" at bounding box center [339, 92] width 310 height 47
click at [359, 143] on div "20%" at bounding box center [339, 142] width 309 height 20
click at [185, 130] on input "a. 20%" at bounding box center [185, 127] width 0 height 6
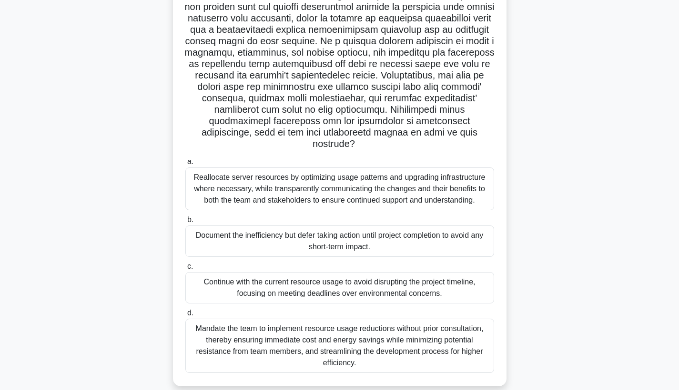
scroll to position [106, 0]
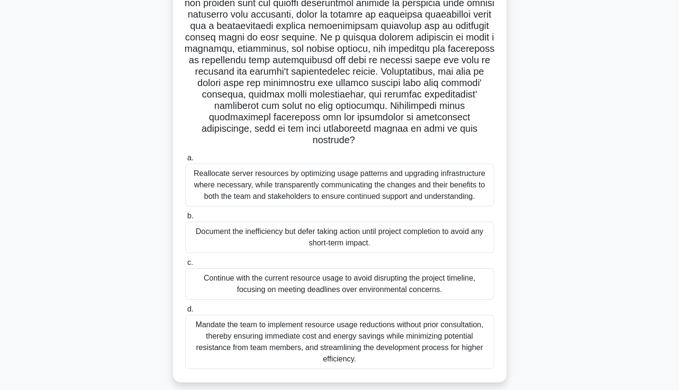
click at [391, 184] on div "Reallocate server resources by optimizing usage patterns and upgrading infrastr…" at bounding box center [339, 185] width 309 height 43
click at [185, 161] on input "a. Reallocate server resources by optimizing usage patterns and upgrading infra…" at bounding box center [185, 158] width 0 height 6
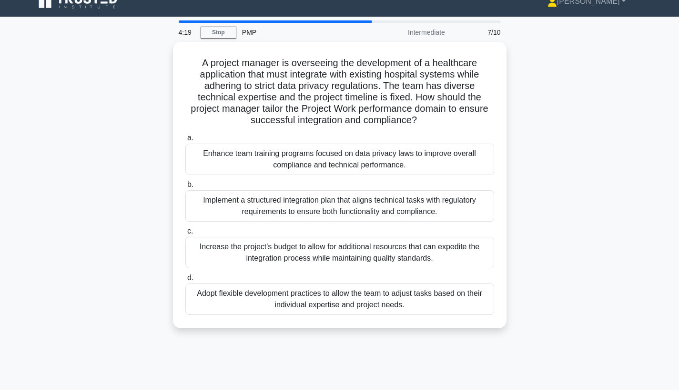
scroll to position [0, 0]
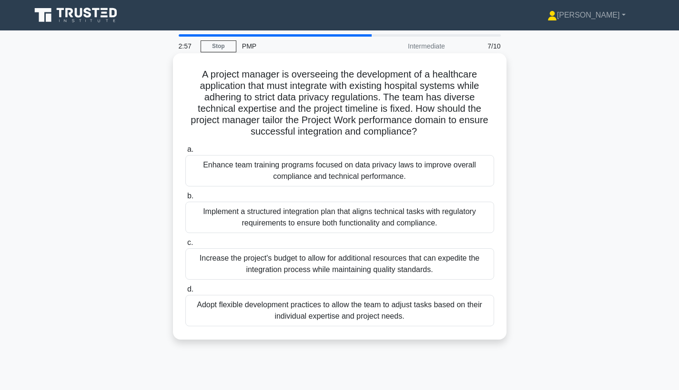
click at [295, 310] on div "Adopt flexible development practices to allow the team to adjust tasks based on…" at bounding box center [339, 310] width 309 height 31
click at [185, 293] on input "d. Adopt flexible development practices to allow the team to adjust tasks based…" at bounding box center [185, 290] width 0 height 6
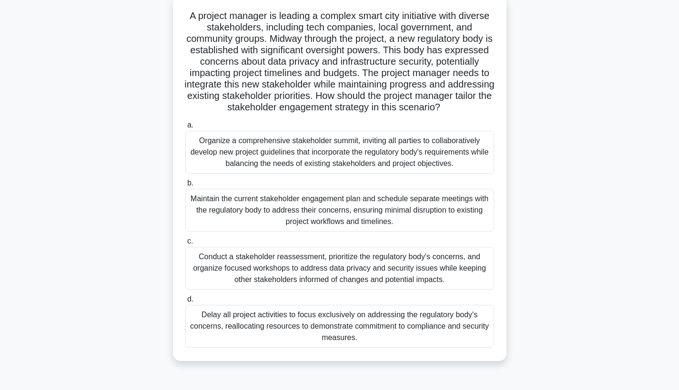
scroll to position [60, 0]
click at [383, 204] on div "Maintain the current stakeholder engagement plan and schedule separate meetings…" at bounding box center [339, 209] width 309 height 43
click at [185, 186] on input "b. Maintain the current stakeholder engagement plan and schedule separate meeti…" at bounding box center [185, 183] width 0 height 6
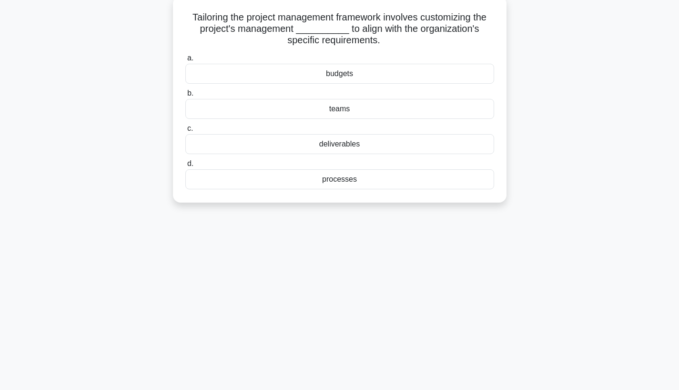
scroll to position [0, 0]
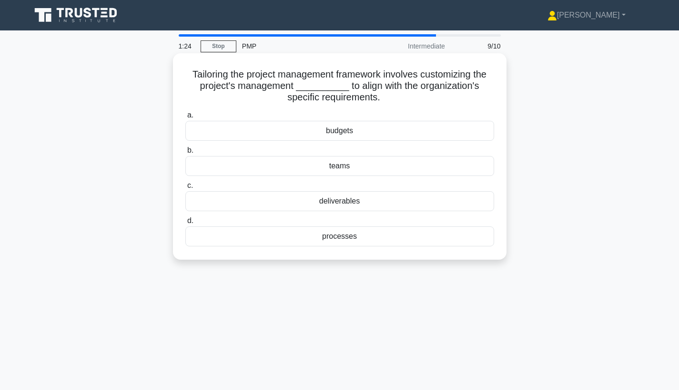
click at [345, 235] on div "processes" at bounding box center [339, 237] width 309 height 20
click at [185, 224] on input "d. processes" at bounding box center [185, 221] width 0 height 6
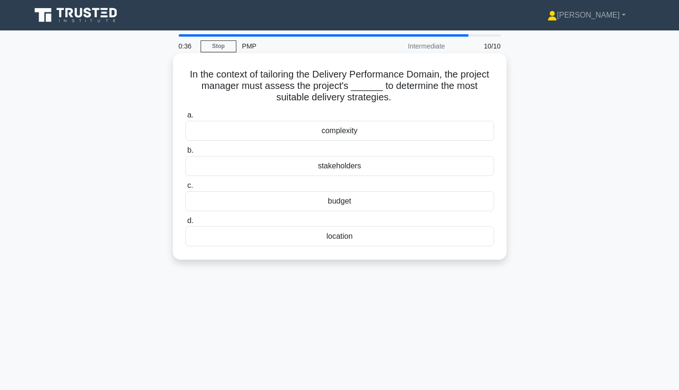
click at [339, 237] on div "location" at bounding box center [339, 237] width 309 height 20
click at [185, 224] on input "d. location" at bounding box center [185, 221] width 0 height 6
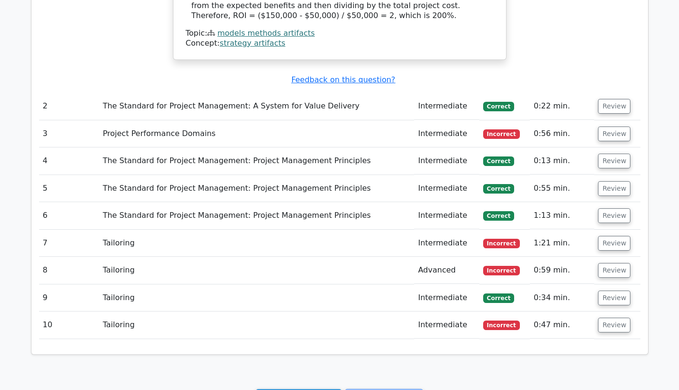
scroll to position [806, 0]
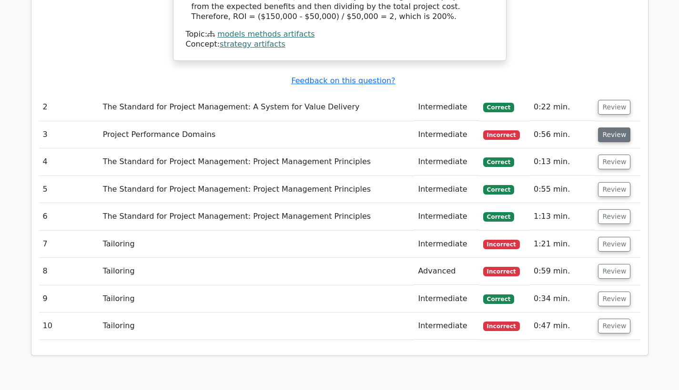
click at [610, 128] on button "Review" at bounding box center [614, 135] width 32 height 15
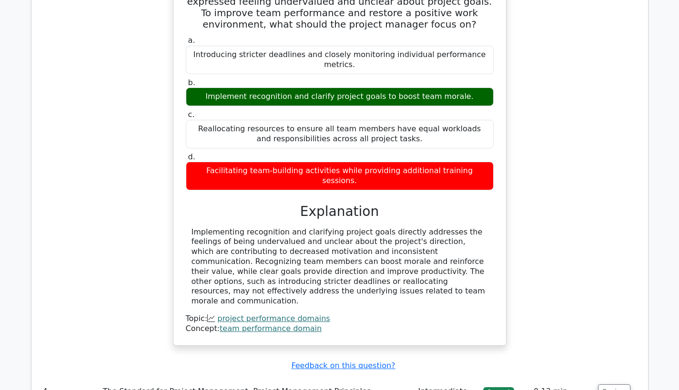
scroll to position [1070, 0]
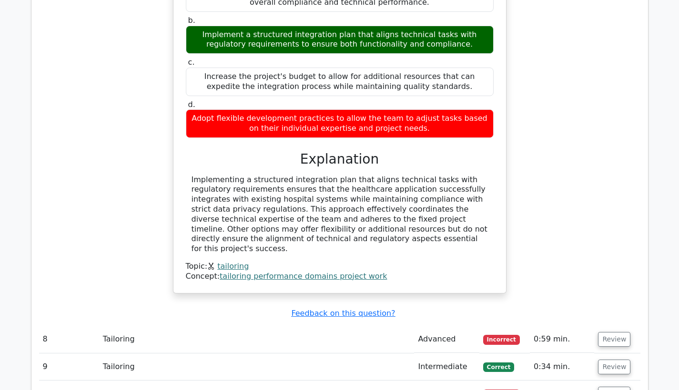
scroll to position [1632, 0]
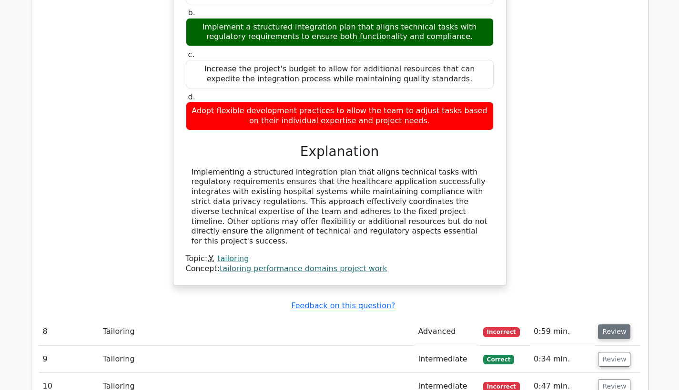
click at [611, 325] on button "Review" at bounding box center [614, 332] width 32 height 15
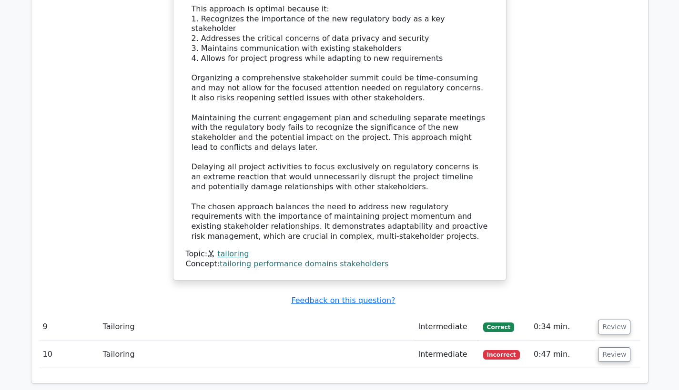
scroll to position [2468, 0]
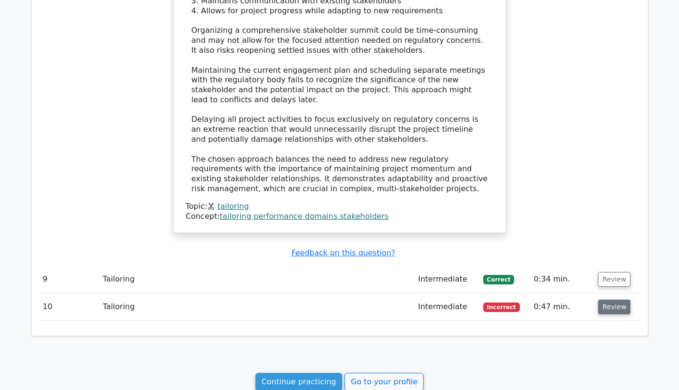
click at [608, 300] on button "Review" at bounding box center [614, 307] width 32 height 15
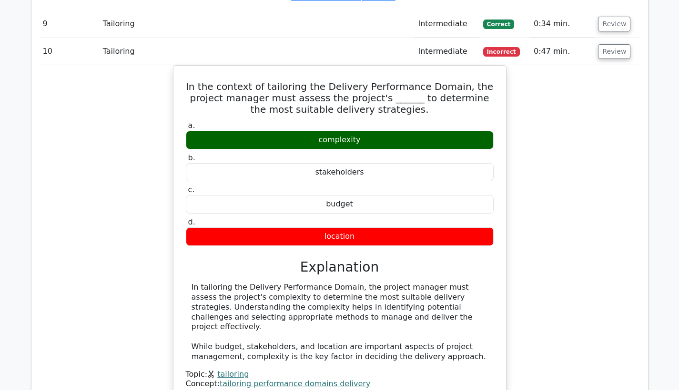
scroll to position [2730, 0]
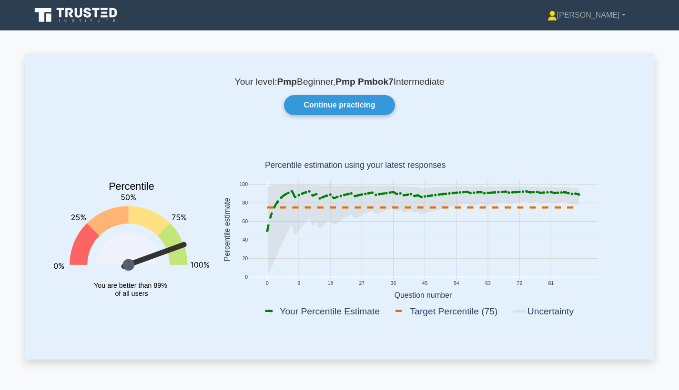
click at [555, 219] on rect at bounding box center [423, 230] width 350 height 100
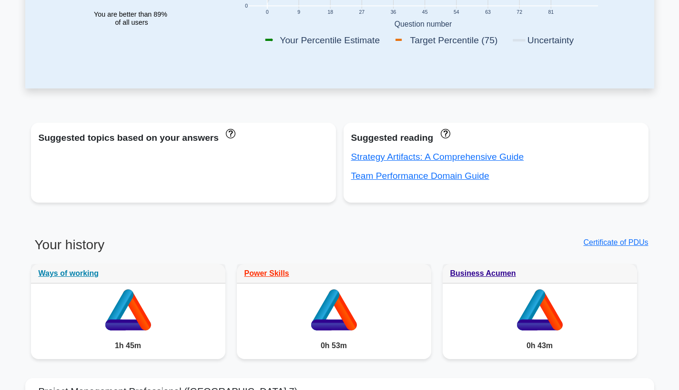
scroll to position [279, 0]
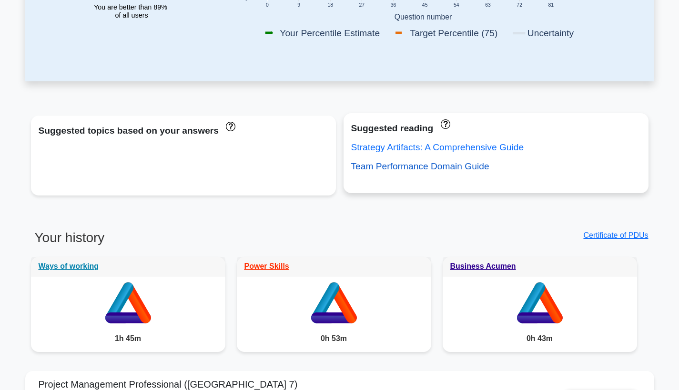
click at [394, 168] on link "Team Performance Domain Guide" at bounding box center [420, 166] width 138 height 10
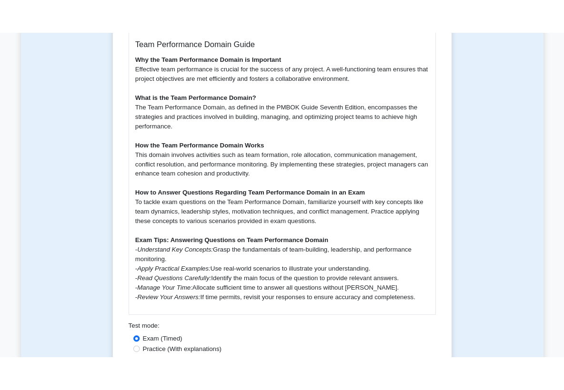
scroll to position [357, 0]
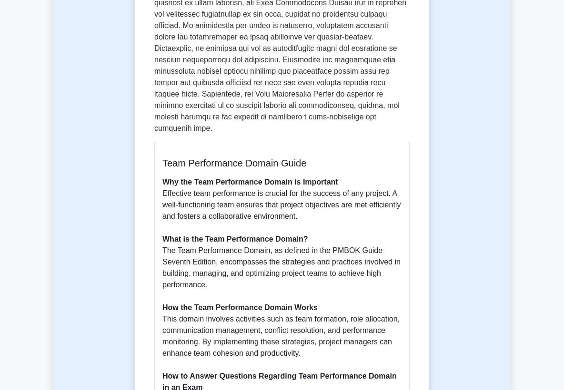
click at [475, 109] on div "Team Performance Domain 5 minutes 5 Questions Team Performance Domain Guide Why…" at bounding box center [281, 219] width 457 height 1009
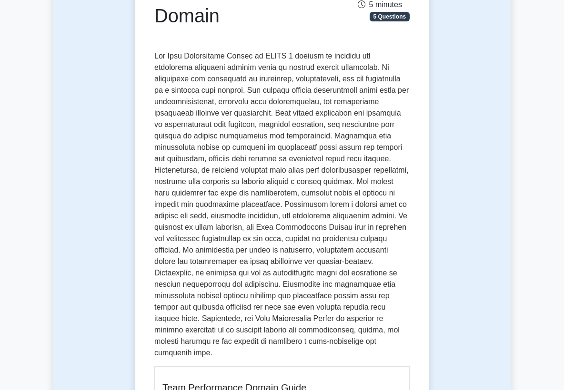
scroll to position [0, 0]
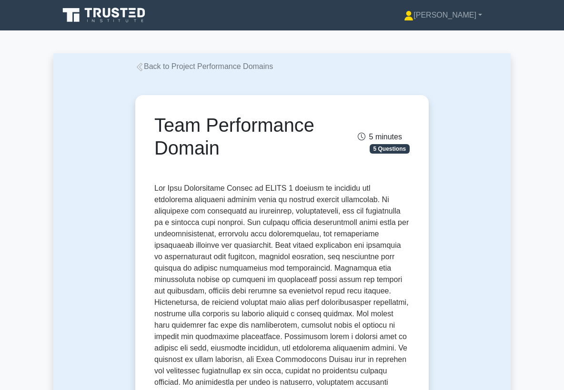
click at [140, 68] on icon at bounding box center [140, 67] width 6 height 9
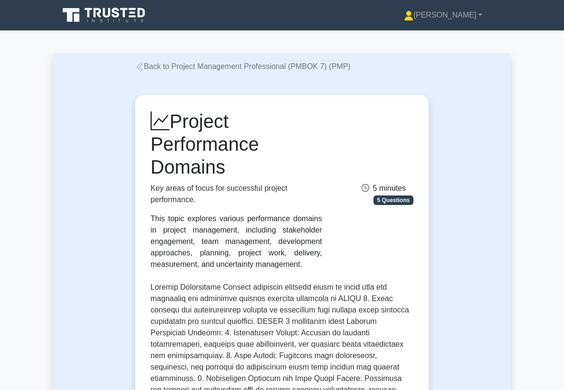
click at [117, 16] on icon at bounding box center [116, 13] width 8 height 10
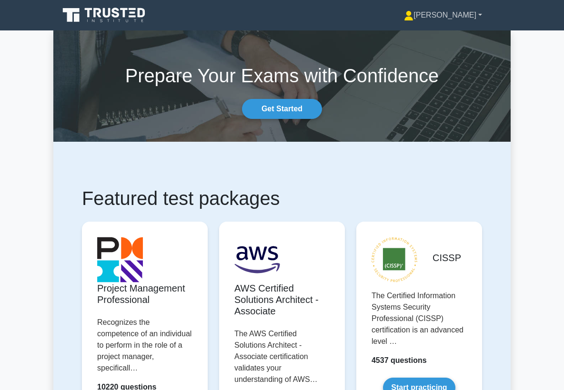
click at [463, 16] on link "[PERSON_NAME]" at bounding box center [443, 15] width 124 height 19
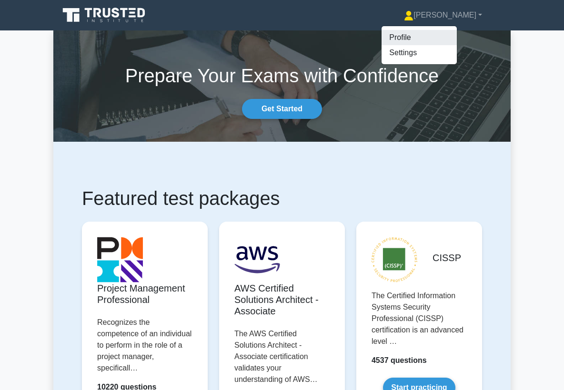
click at [441, 39] on link "Profile" at bounding box center [418, 37] width 75 height 15
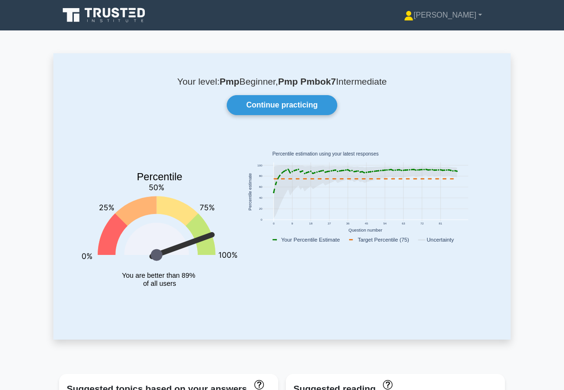
scroll to position [7, 0]
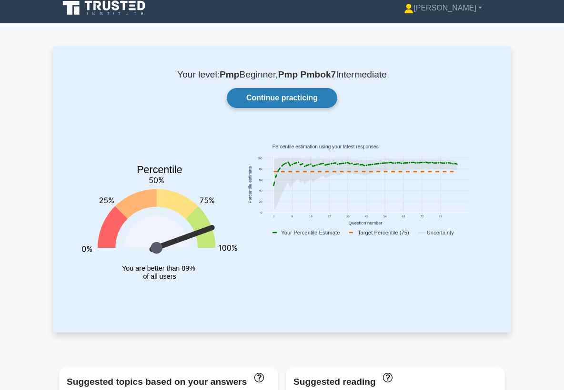
click at [274, 96] on link "Continue practicing" at bounding box center [282, 98] width 110 height 20
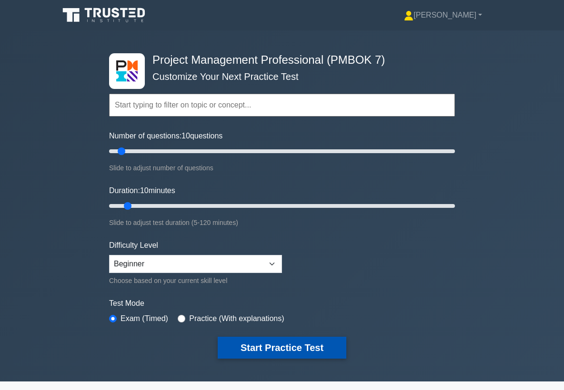
click at [275, 339] on button "Start Practice Test" at bounding box center [282, 348] width 129 height 22
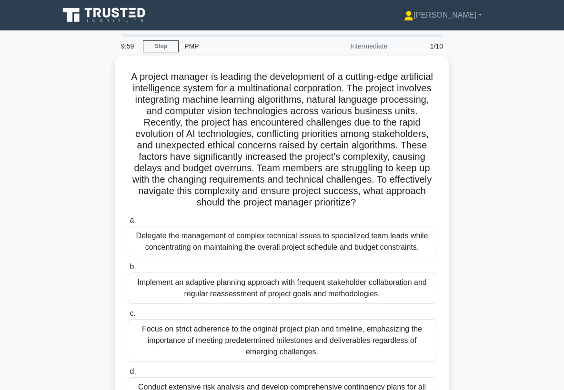
click at [488, 164] on div "A project manager is leading the development of a cutting-edge artificial intel…" at bounding box center [281, 251] width 457 height 390
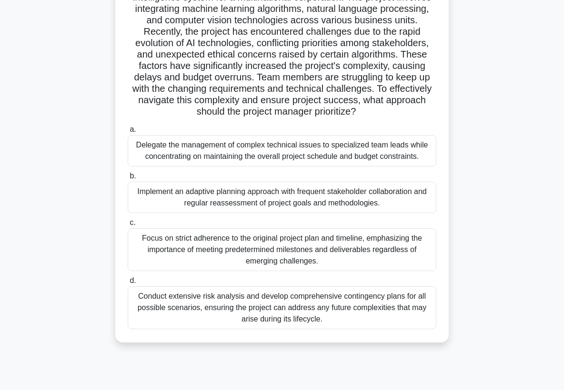
scroll to position [124, 0]
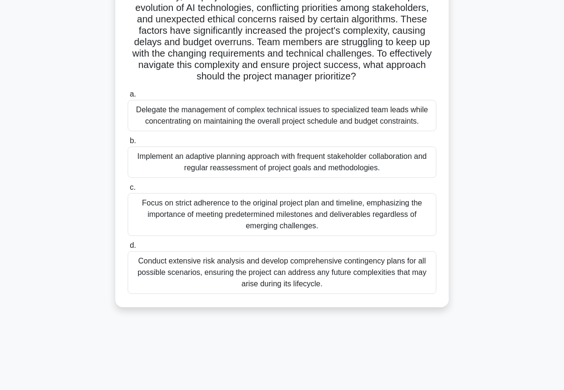
click at [360, 160] on div "Implement an adaptive planning approach with frequent stakeholder collaboration…" at bounding box center [282, 162] width 309 height 31
click at [128, 144] on input "b. Implement an adaptive planning approach with frequent stakeholder collaborat…" at bounding box center [128, 141] width 0 height 6
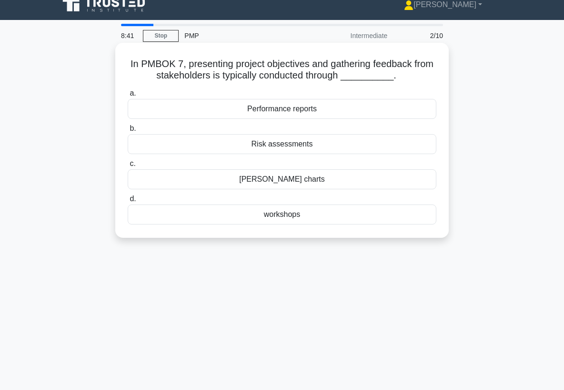
scroll to position [0, 0]
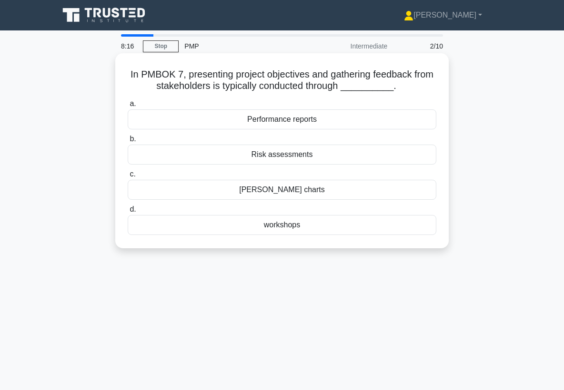
click at [318, 118] on div "Performance reports" at bounding box center [282, 120] width 309 height 20
click at [128, 107] on input "a. Performance reports" at bounding box center [128, 104] width 0 height 6
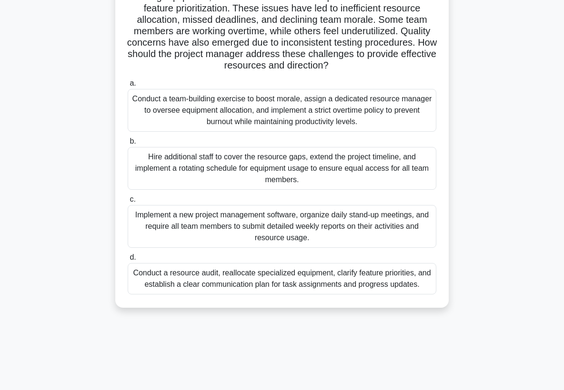
scroll to position [100, 0]
click at [322, 283] on div "Conduct a resource audit, reallocate specialized equipment, clarify feature pri…" at bounding box center [282, 279] width 309 height 31
click at [128, 261] on input "d. Conduct a resource audit, reallocate specialized equipment, clarify feature …" at bounding box center [128, 258] width 0 height 6
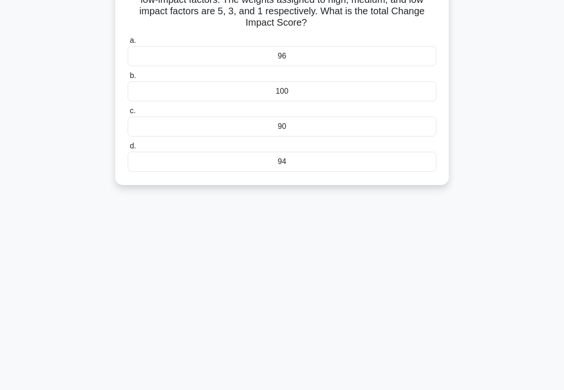
scroll to position [0, 0]
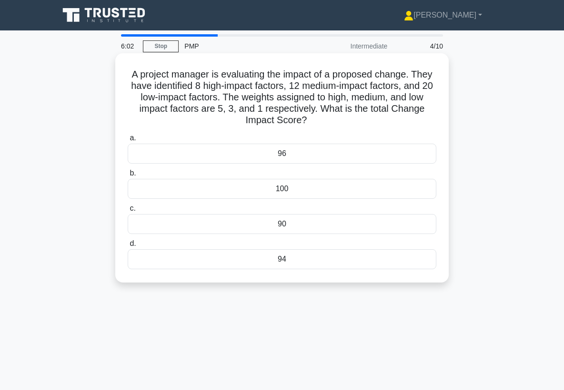
click at [321, 151] on div "96" at bounding box center [282, 154] width 309 height 20
click at [128, 141] on input "a. 96" at bounding box center [128, 138] width 0 height 6
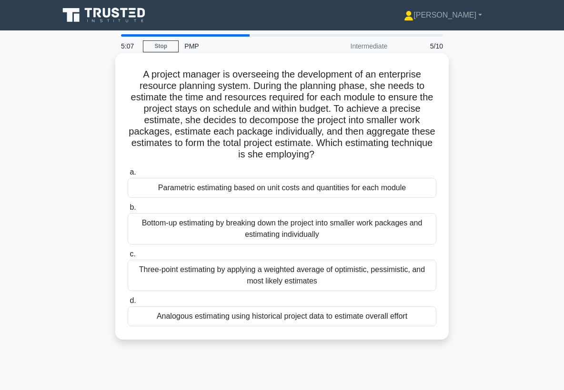
click at [369, 187] on div "Parametric estimating based on unit costs and quantities for each module" at bounding box center [282, 188] width 309 height 20
click at [128, 176] on input "a. Parametric estimating based on unit costs and quantities for each module" at bounding box center [128, 173] width 0 height 6
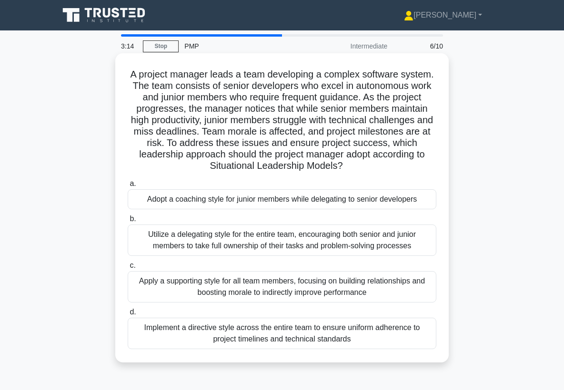
click at [346, 201] on div "Adopt a coaching style for junior members while delegating to senior developers" at bounding box center [282, 200] width 309 height 20
click at [128, 187] on input "a. Adopt a coaching style for junior members while delegating to senior develop…" at bounding box center [128, 184] width 0 height 6
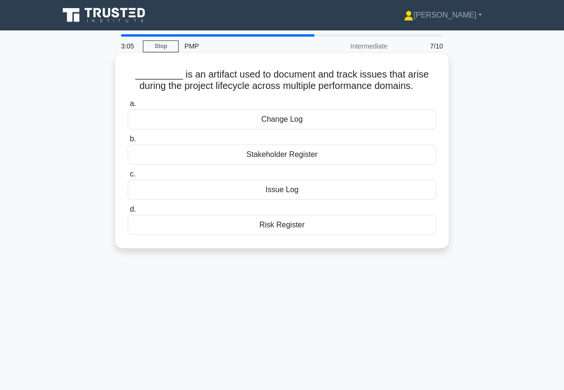
click at [348, 192] on div "Issue Log" at bounding box center [282, 190] width 309 height 20
click at [128, 178] on input "c. Issue Log" at bounding box center [128, 174] width 0 height 6
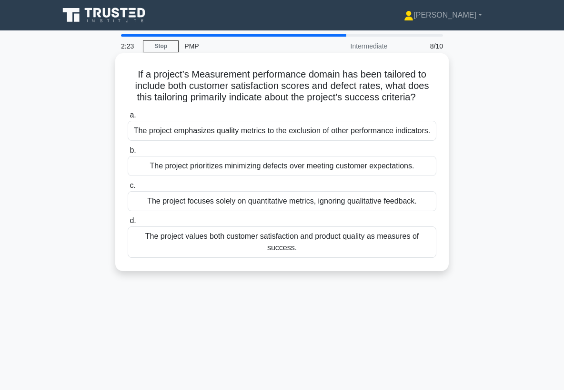
click at [394, 243] on div "The project values both customer satisfaction and product quality as measures o…" at bounding box center [282, 242] width 309 height 31
click at [128, 224] on input "d. The project values both customer satisfaction and product quality as measure…" at bounding box center [128, 221] width 0 height 6
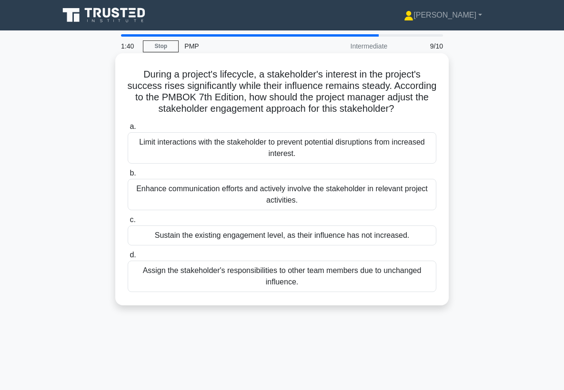
click at [362, 189] on div "Enhance communication efforts and actively involve the stakeholder in relevant …" at bounding box center [282, 194] width 309 height 31
click at [128, 177] on input "b. Enhance communication efforts and actively involve the stakeholder in releva…" at bounding box center [128, 173] width 0 height 6
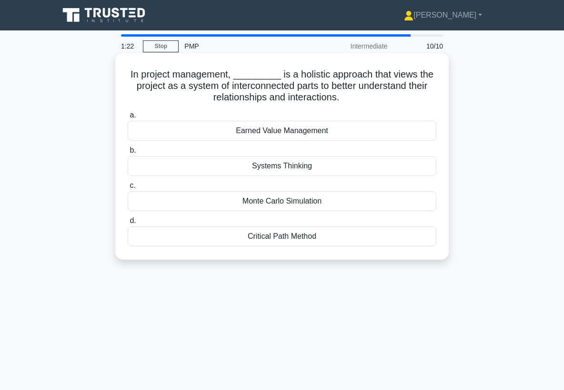
click at [352, 166] on div "Systems Thinking" at bounding box center [282, 166] width 309 height 20
click at [128, 154] on input "b. Systems Thinking" at bounding box center [128, 151] width 0 height 6
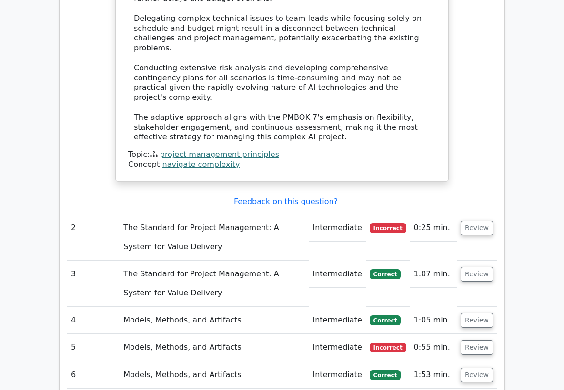
scroll to position [1230, 0]
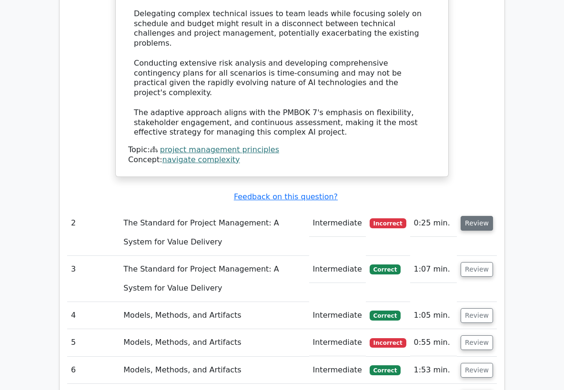
click at [474, 216] on button "Review" at bounding box center [476, 223] width 32 height 15
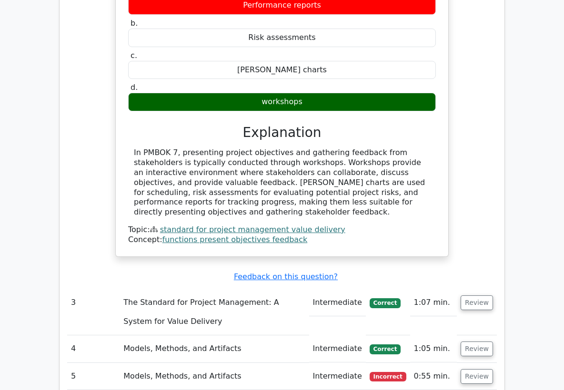
scroll to position [1561, 0]
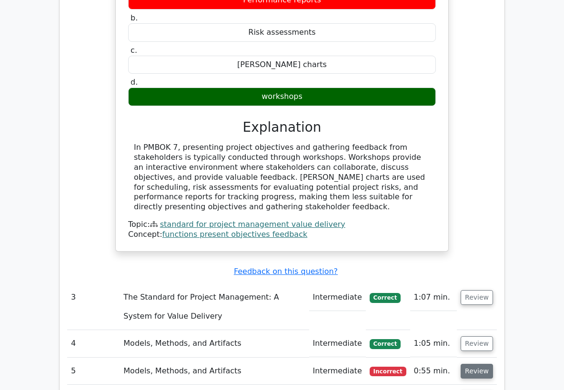
click at [476, 364] on button "Review" at bounding box center [476, 371] width 32 height 15
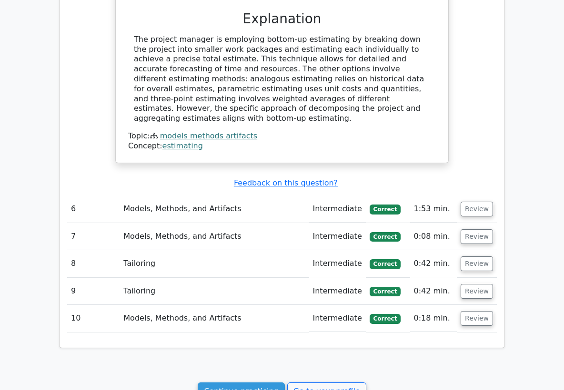
scroll to position [2386, 0]
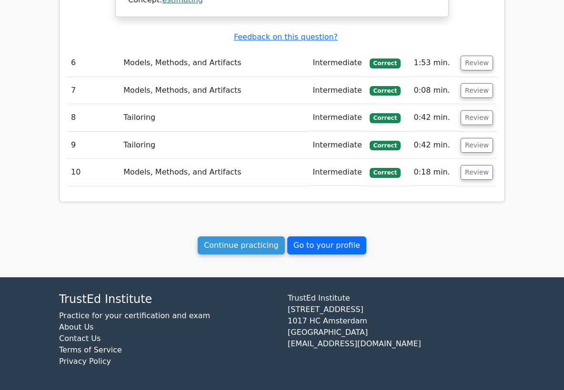
click at [334, 244] on link "Go to your profile" at bounding box center [326, 246] width 79 height 18
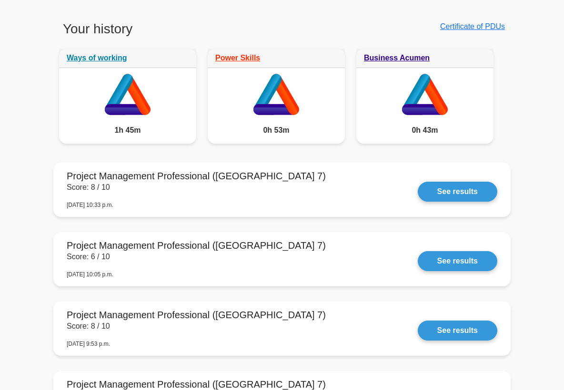
scroll to position [494, 0]
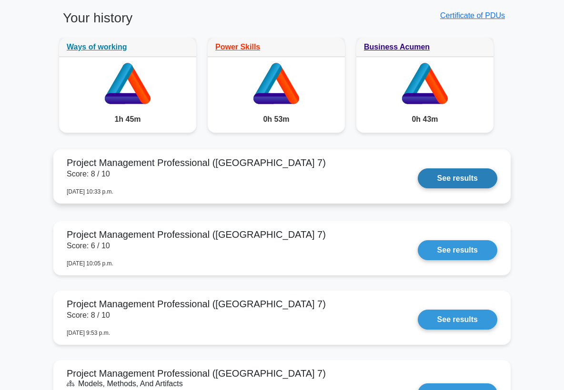
click at [453, 180] on link "See results" at bounding box center [458, 179] width 80 height 20
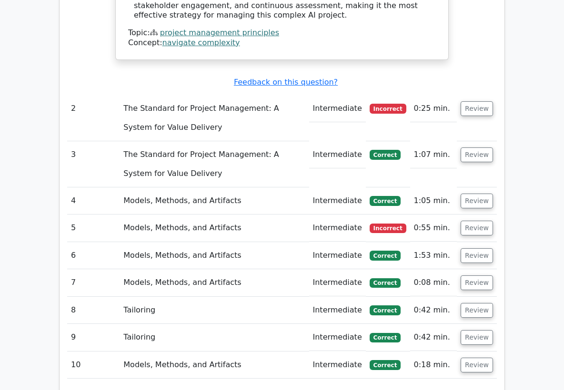
scroll to position [1598, 0]
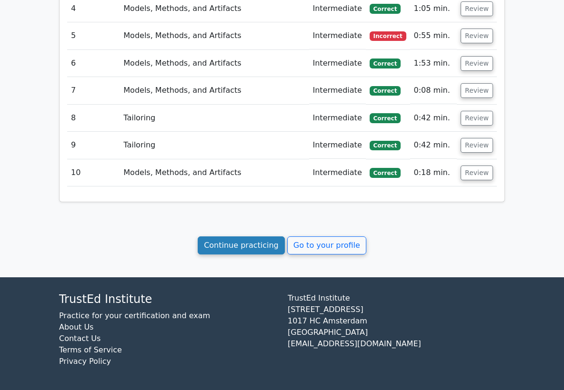
click at [263, 248] on link "Continue practicing" at bounding box center [241, 246] width 87 height 18
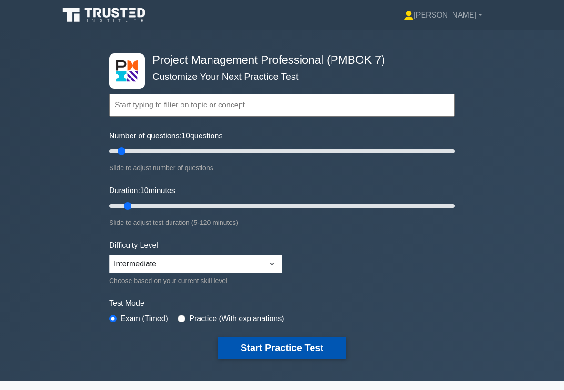
click at [290, 339] on button "Start Practice Test" at bounding box center [282, 348] width 129 height 22
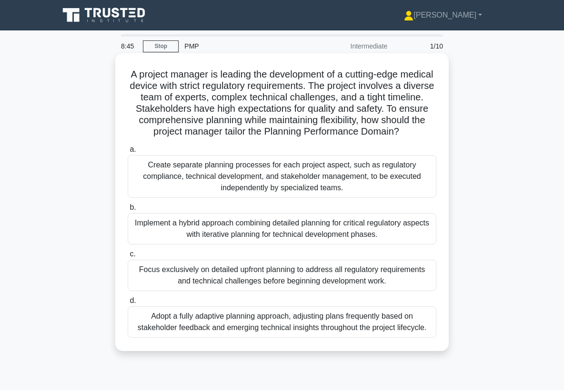
click at [312, 229] on div "Implement a hybrid approach combining detailed planning for critical regulatory…" at bounding box center [282, 228] width 309 height 31
click at [128, 211] on input "b. Implement a hybrid approach combining detailed planning for critical regulat…" at bounding box center [128, 208] width 0 height 6
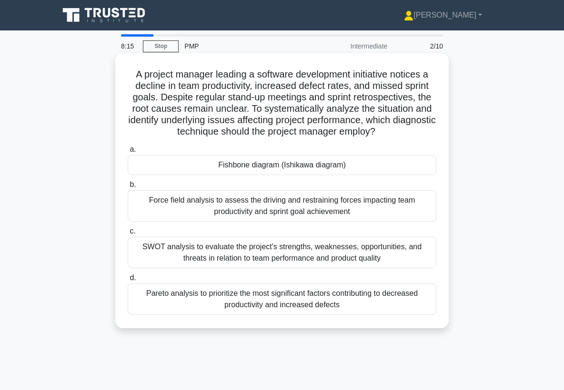
click at [265, 162] on div "Fishbone diagram (Ishikawa diagram)" at bounding box center [282, 165] width 309 height 20
click at [128, 153] on input "a. Fishbone diagram (Ishikawa diagram)" at bounding box center [128, 150] width 0 height 6
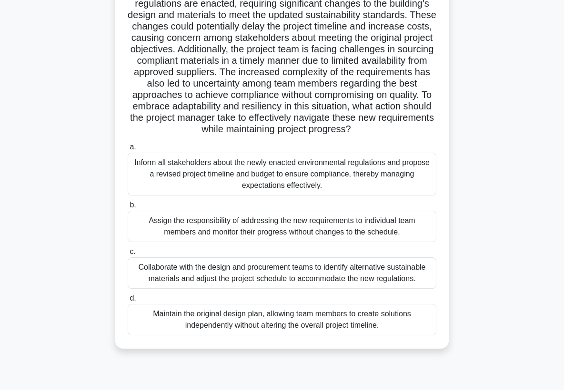
scroll to position [73, 0]
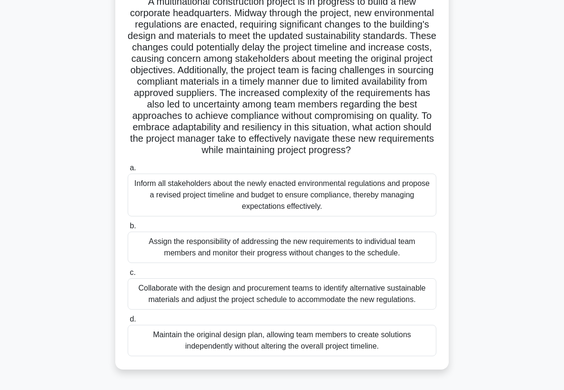
click at [360, 296] on div "Collaborate with the design and procurement teams to identify alternative susta…" at bounding box center [282, 294] width 309 height 31
click at [128, 276] on input "c. Collaborate with the design and procurement teams to identify alternative su…" at bounding box center [128, 273] width 0 height 6
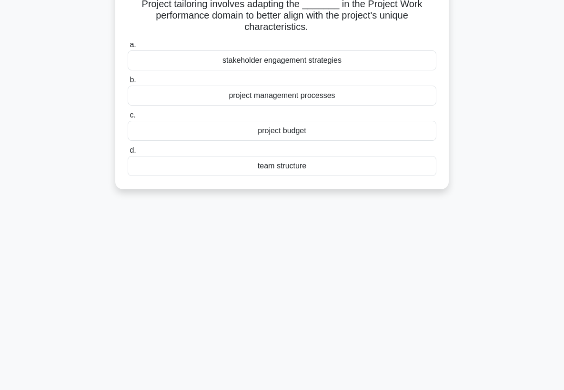
scroll to position [0, 0]
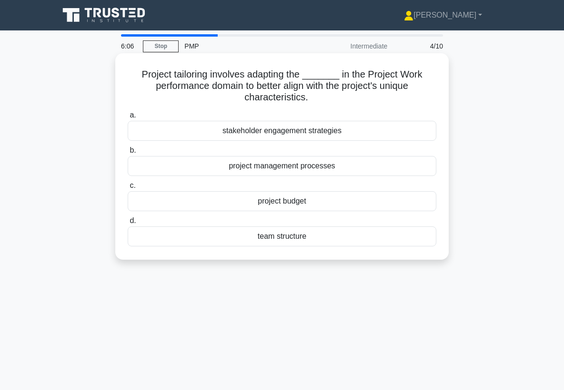
click at [293, 167] on div "project management processes" at bounding box center [282, 166] width 309 height 20
click at [128, 154] on input "b. project management processes" at bounding box center [128, 151] width 0 height 6
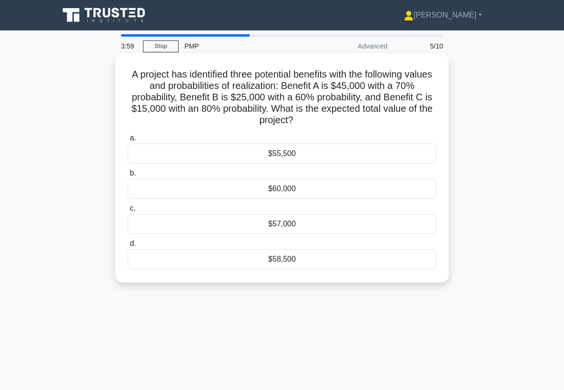
click at [313, 258] on div "$58,500" at bounding box center [282, 260] width 309 height 20
click at [128, 247] on input "d. $58,500" at bounding box center [128, 244] width 0 height 6
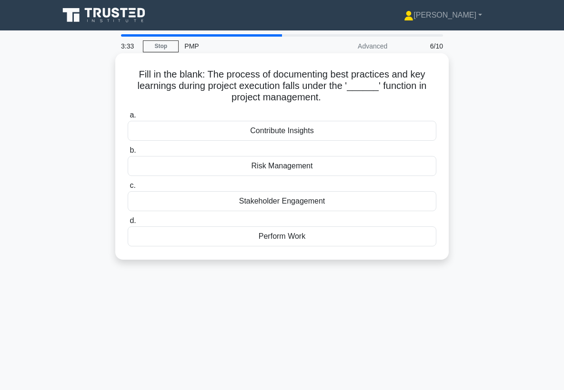
click at [283, 237] on div "Perform Work" at bounding box center [282, 237] width 309 height 20
click at [128, 224] on input "d. Perform Work" at bounding box center [128, 221] width 0 height 6
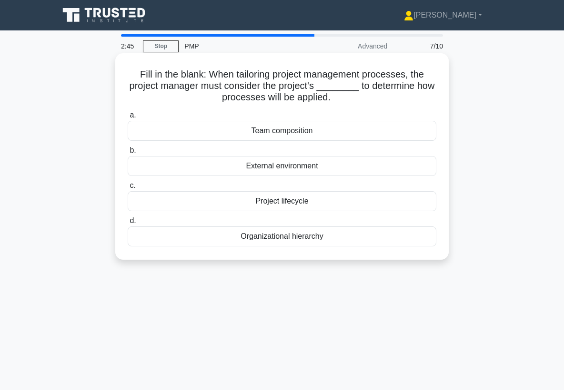
click at [287, 202] on div "Project lifecycle" at bounding box center [282, 201] width 309 height 20
click at [128, 189] on input "c. Project lifecycle" at bounding box center [128, 186] width 0 height 6
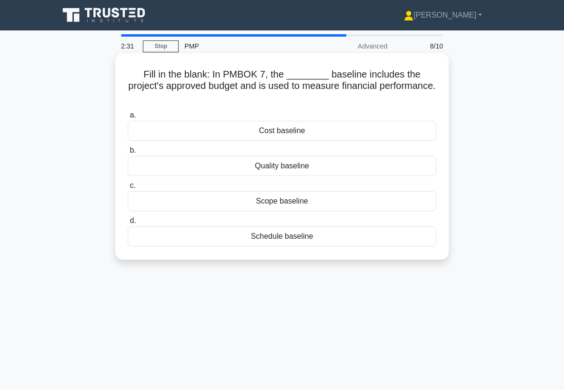
click at [300, 133] on div "Cost baseline" at bounding box center [282, 131] width 309 height 20
click at [128, 119] on input "a. Cost baseline" at bounding box center [128, 115] width 0 height 6
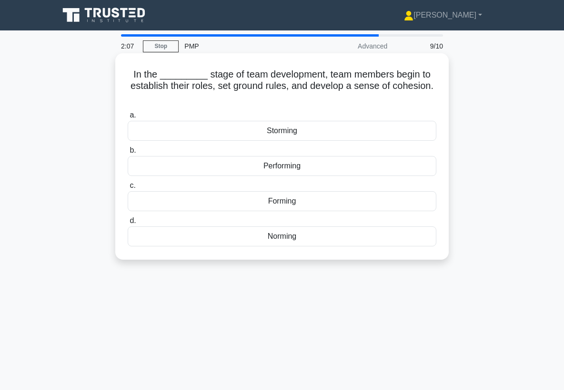
click at [290, 200] on div "Forming" at bounding box center [282, 201] width 309 height 20
click at [128, 189] on input "c. Forming" at bounding box center [128, 186] width 0 height 6
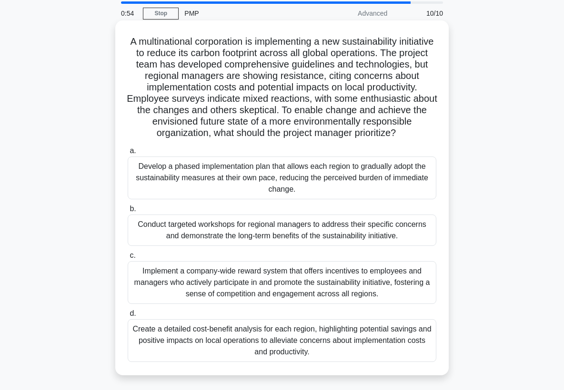
scroll to position [31, 0]
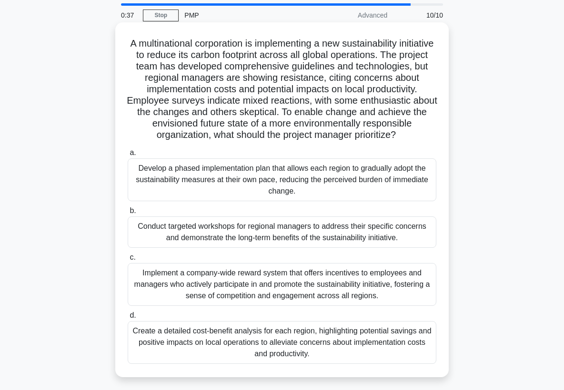
click at [243, 342] on div "Create a detailed cost-benefit analysis for each region, highlighting potential…" at bounding box center [282, 342] width 309 height 43
click at [128, 319] on input "d. Create a detailed cost-benefit analysis for each region, highlighting potent…" at bounding box center [128, 316] width 0 height 6
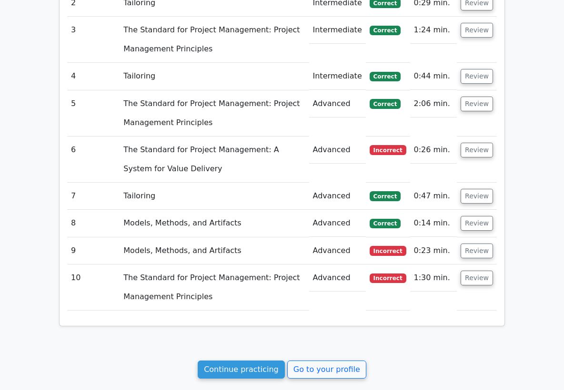
scroll to position [1197, 0]
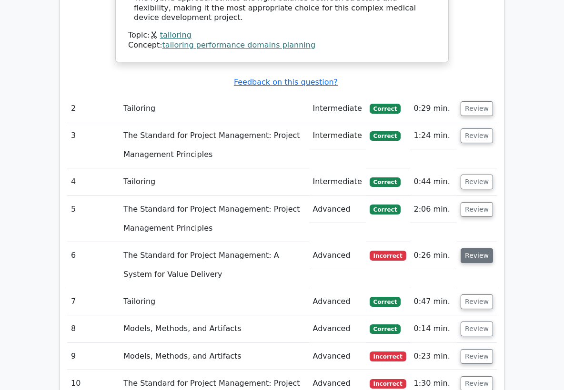
click at [477, 249] on button "Review" at bounding box center [476, 256] width 32 height 15
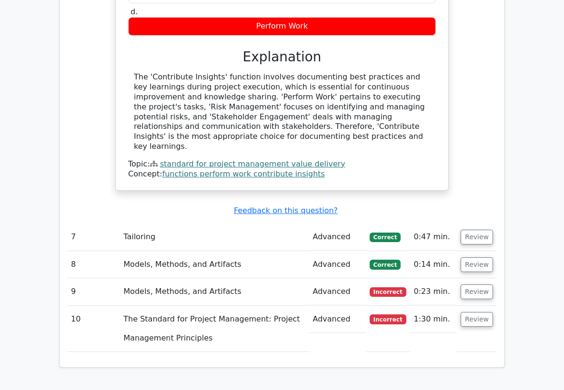
scroll to position [1632, 0]
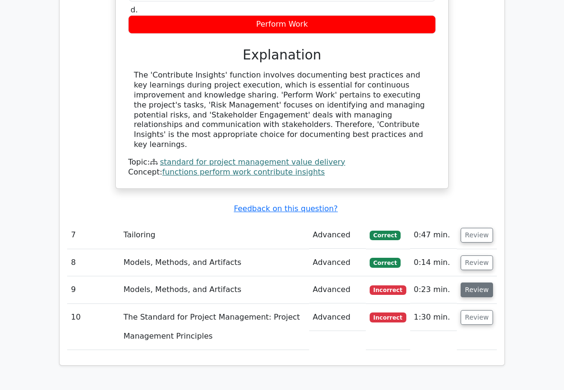
click at [472, 283] on button "Review" at bounding box center [476, 290] width 32 height 15
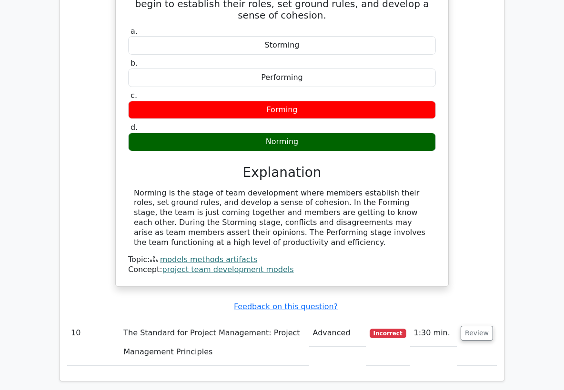
scroll to position [2146, 0]
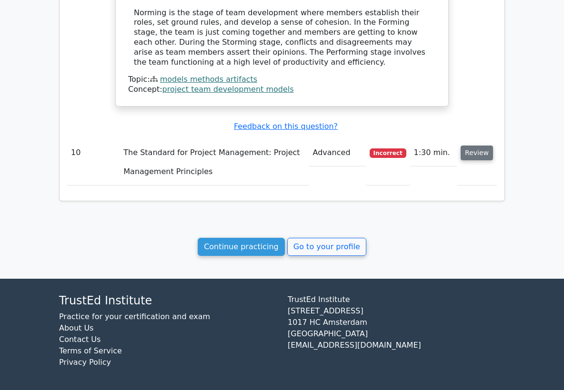
click at [473, 146] on button "Review" at bounding box center [476, 153] width 32 height 15
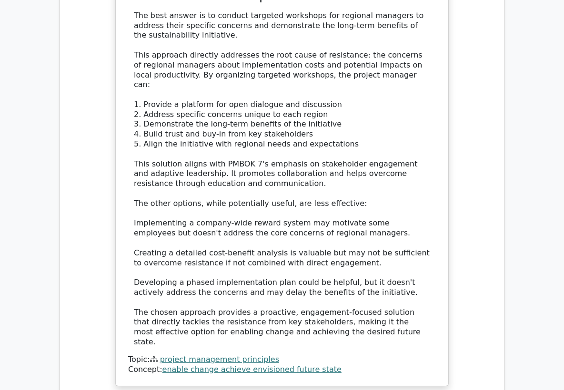
scroll to position [2871, 0]
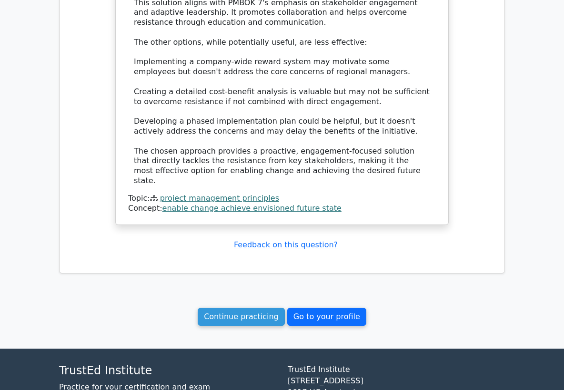
click at [313, 308] on link "Go to your profile" at bounding box center [326, 317] width 79 height 18
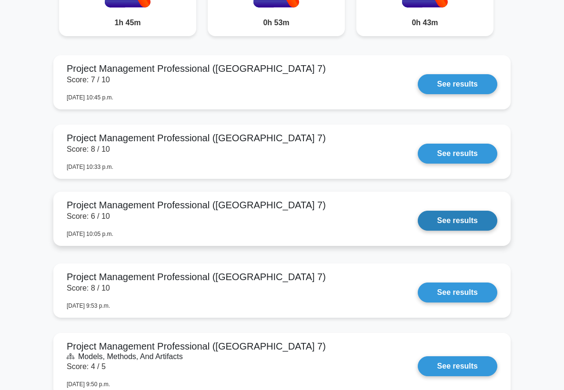
scroll to position [589, 0]
